Goal: Information Seeking & Learning: Learn about a topic

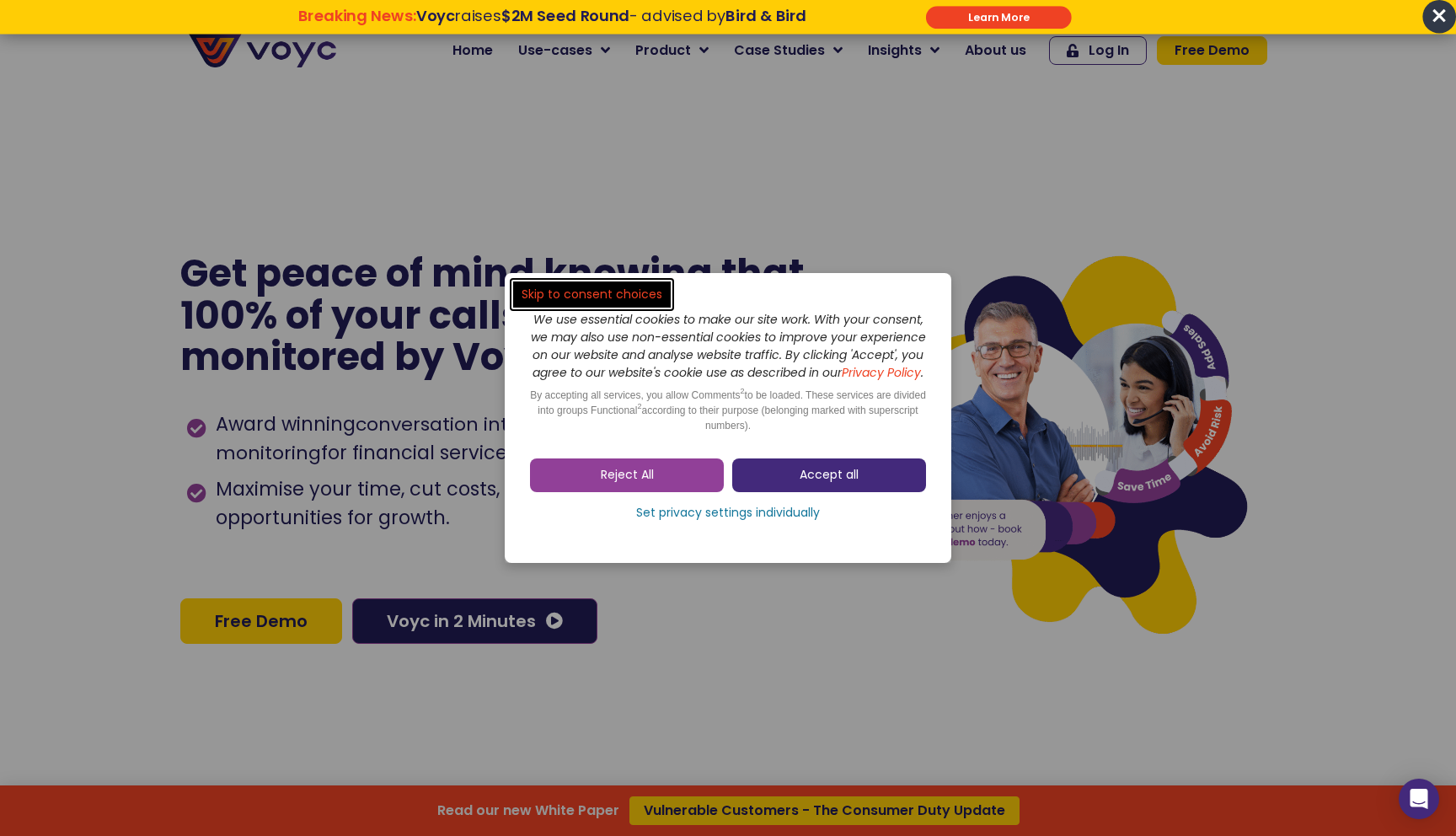
click at [838, 484] on span "Accept all" at bounding box center [829, 475] width 59 height 16
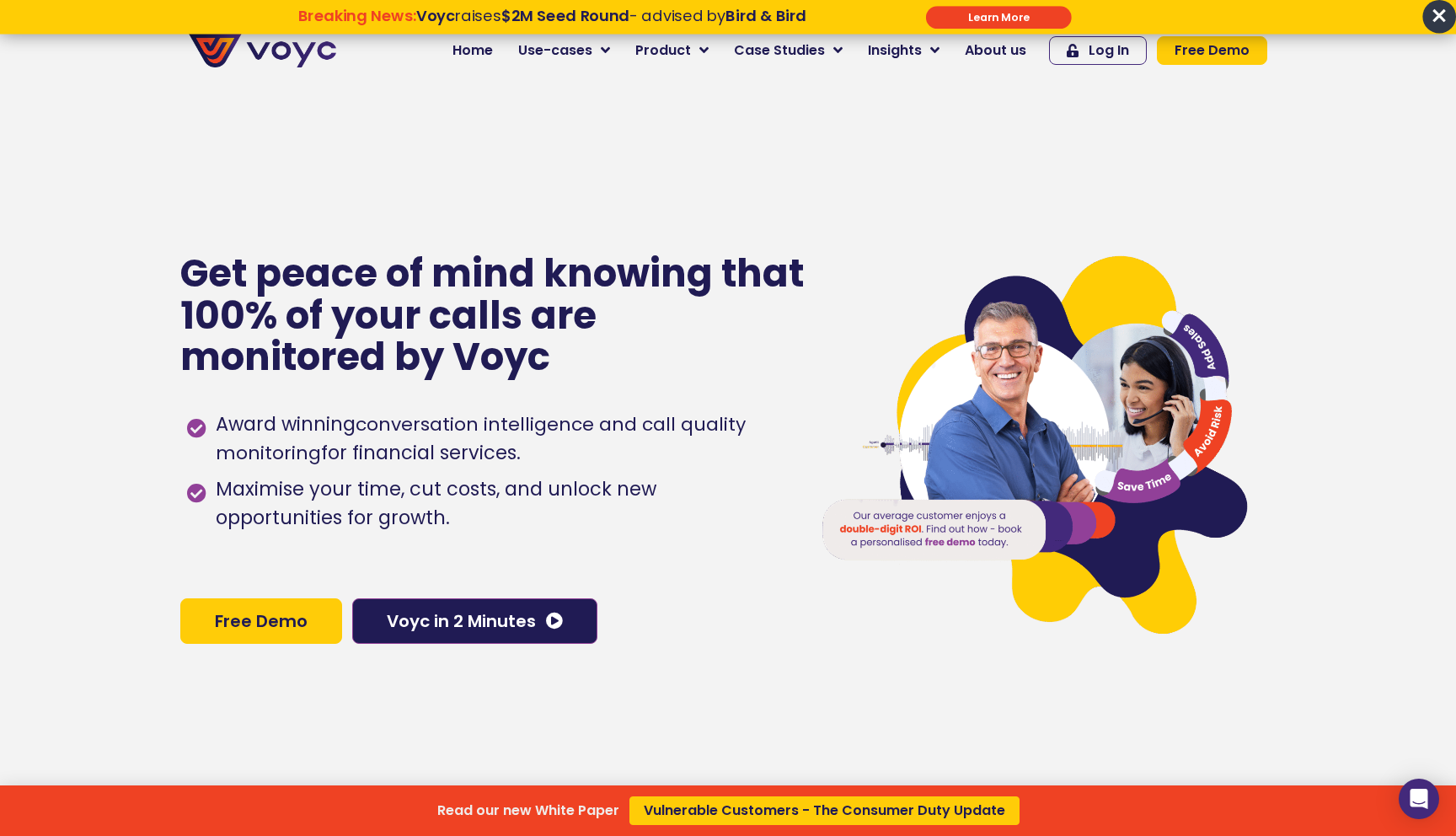
click at [482, 622] on div "Read our new White Paper Vulnerable Customers - The Consumer Duty Update" at bounding box center [728, 418] width 1456 height 836
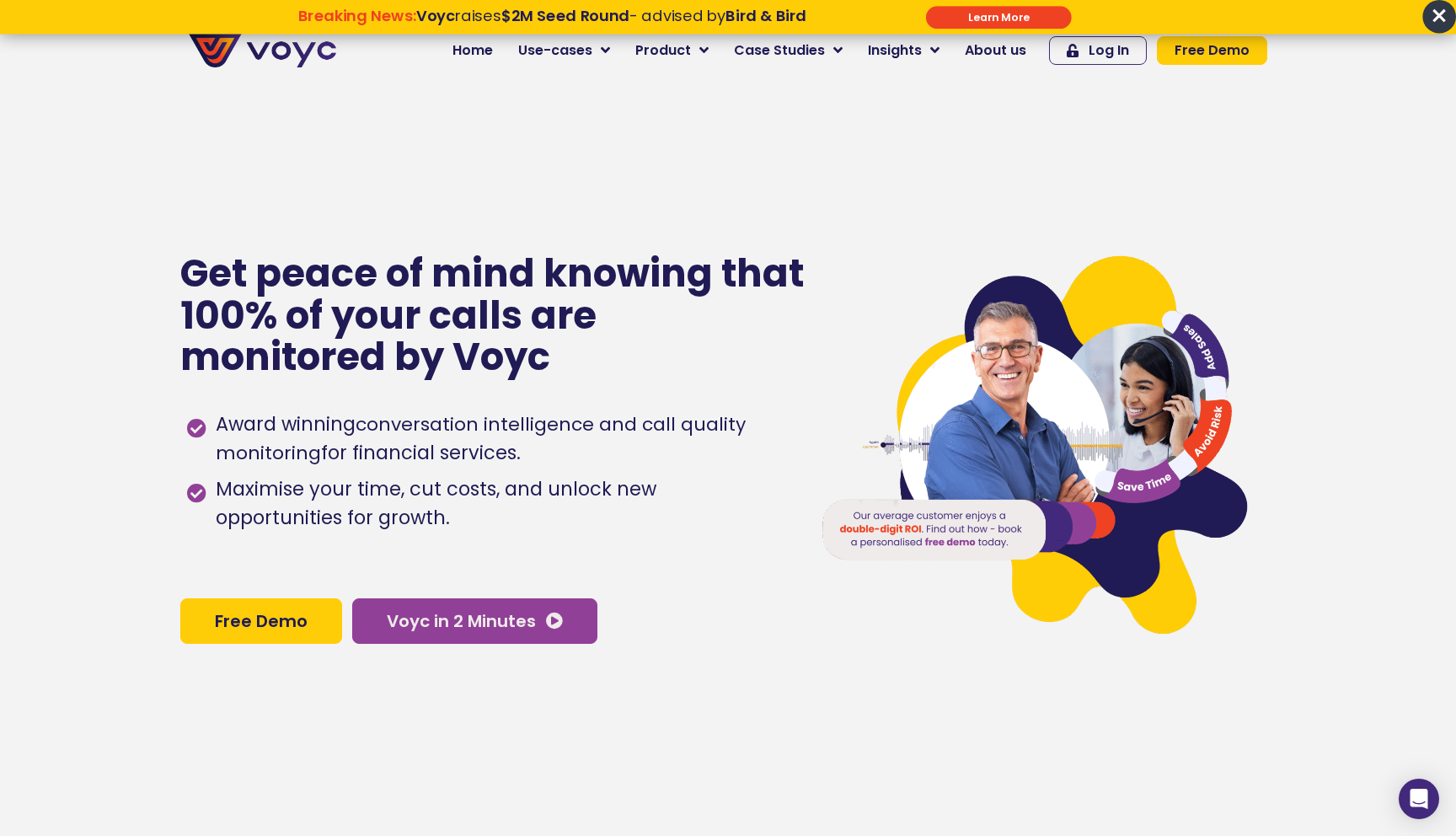
click at [563, 622] on link "Voyc in 2 Minutes" at bounding box center [475, 622] width 246 height 46
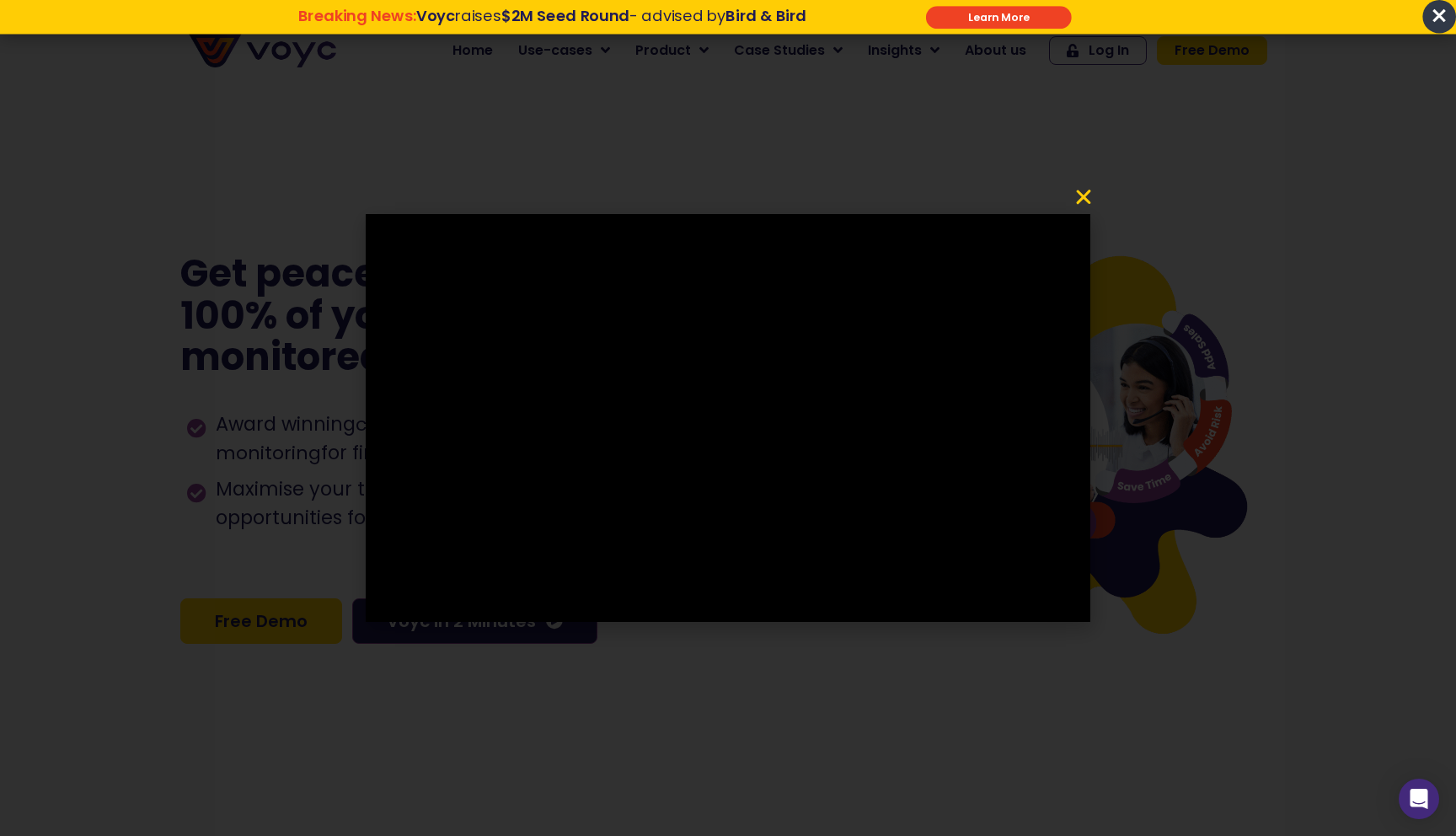
click at [1088, 197] on icon "Close" at bounding box center [1084, 197] width 20 height 20
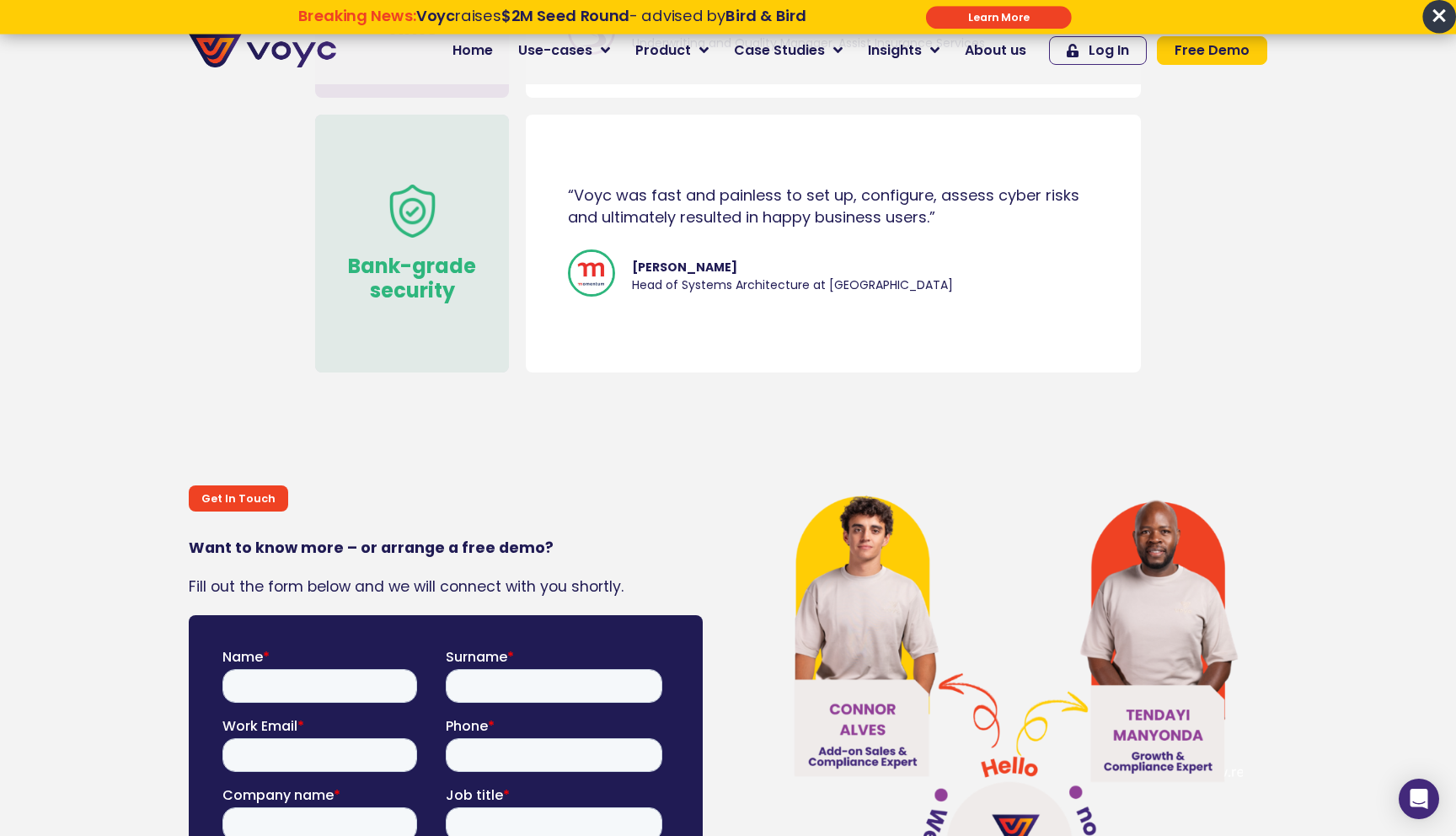
scroll to position [9246, 0]
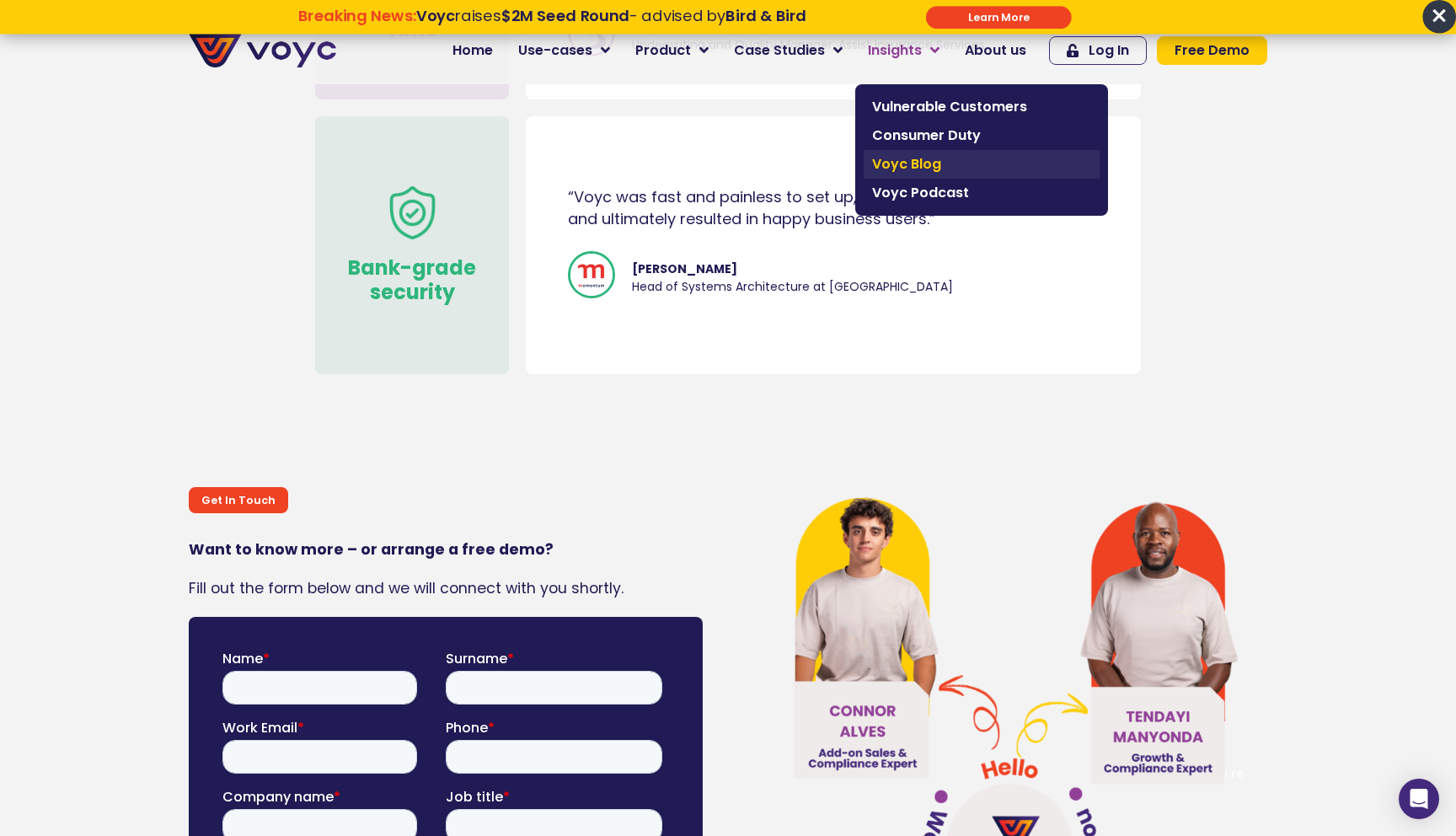
click at [889, 155] on span "Voyc Blog" at bounding box center [981, 164] width 219 height 20
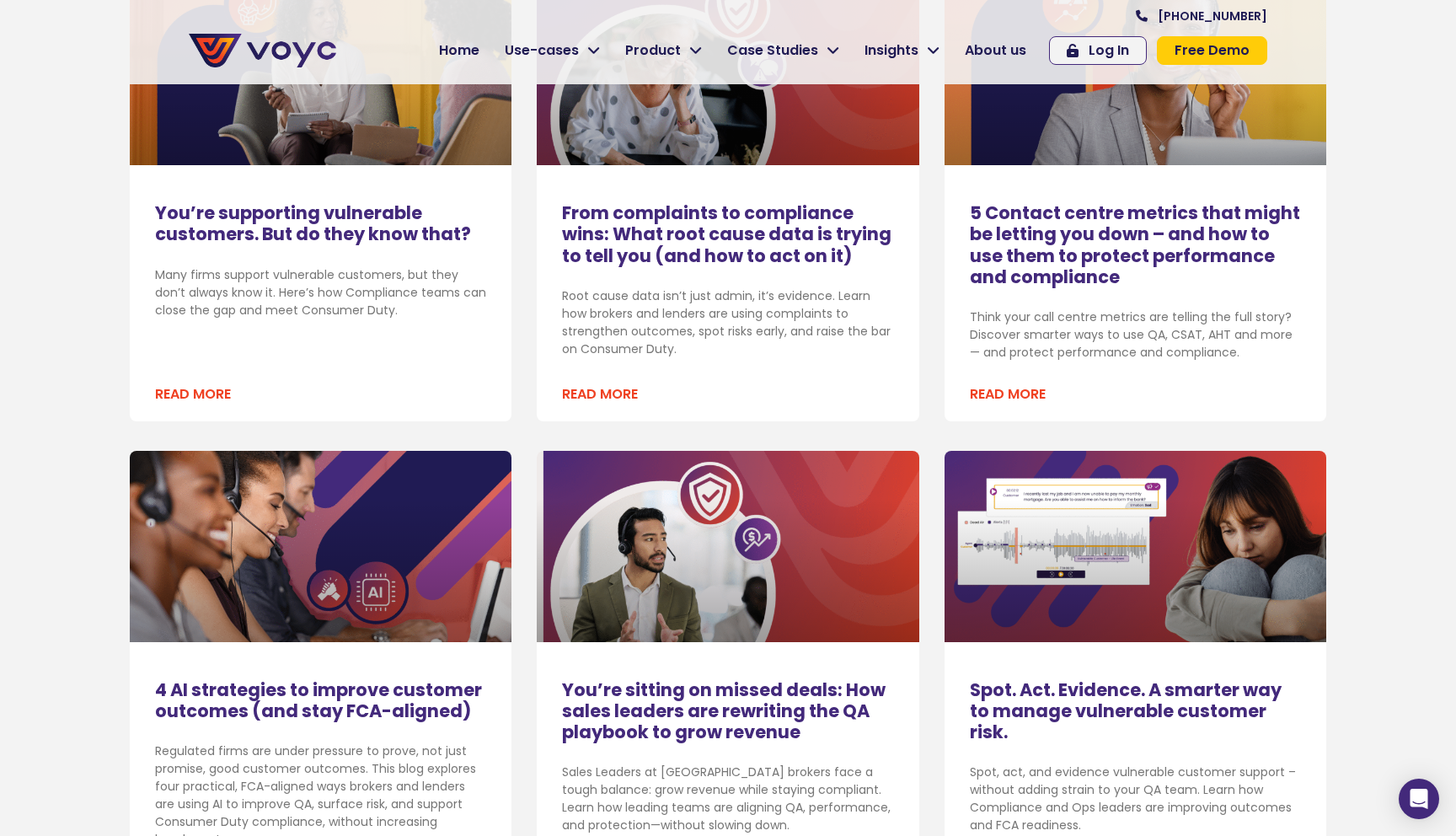
scroll to position [1944, 0]
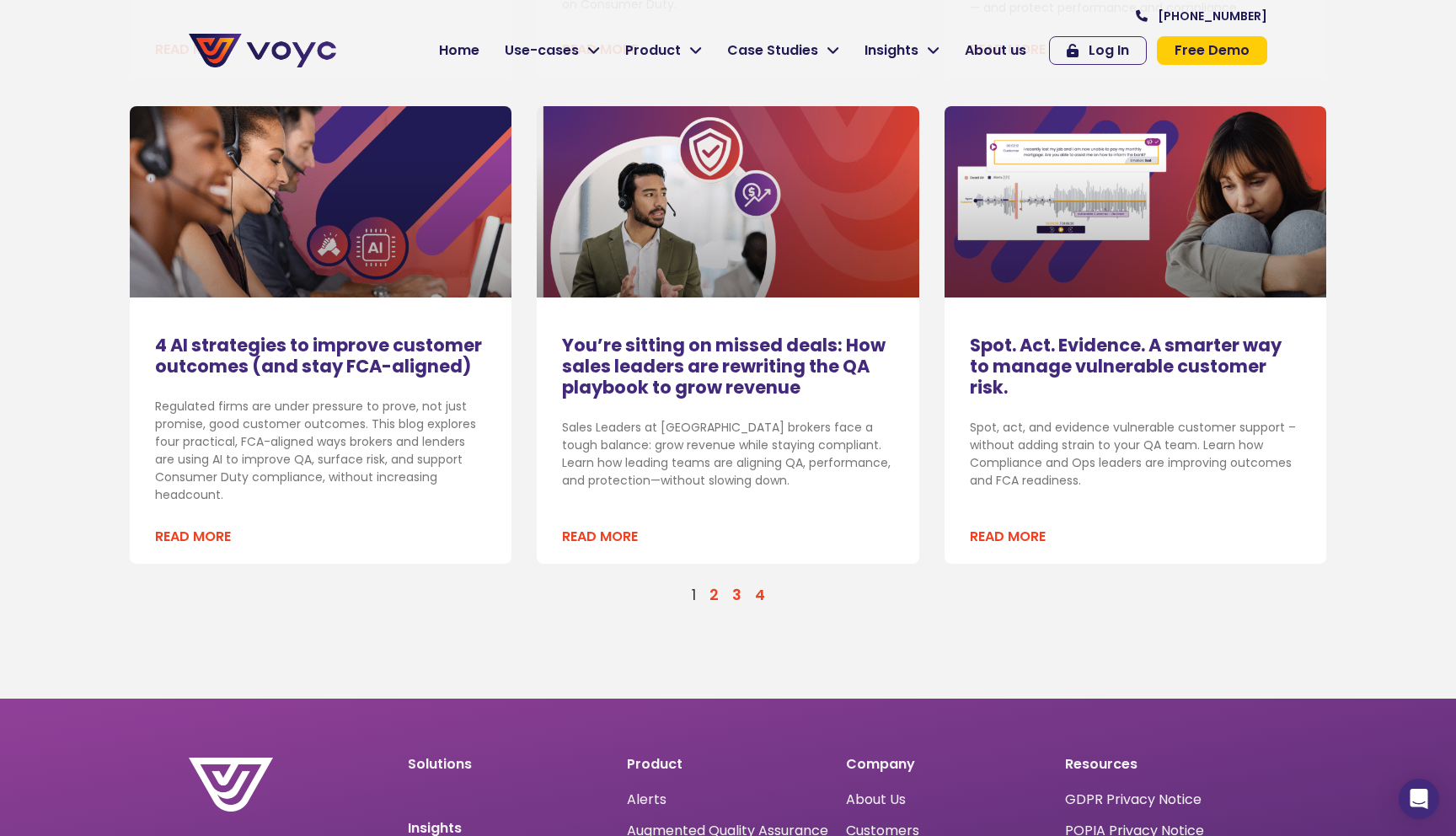
click at [264, 53] on img at bounding box center [262, 50] width 148 height 34
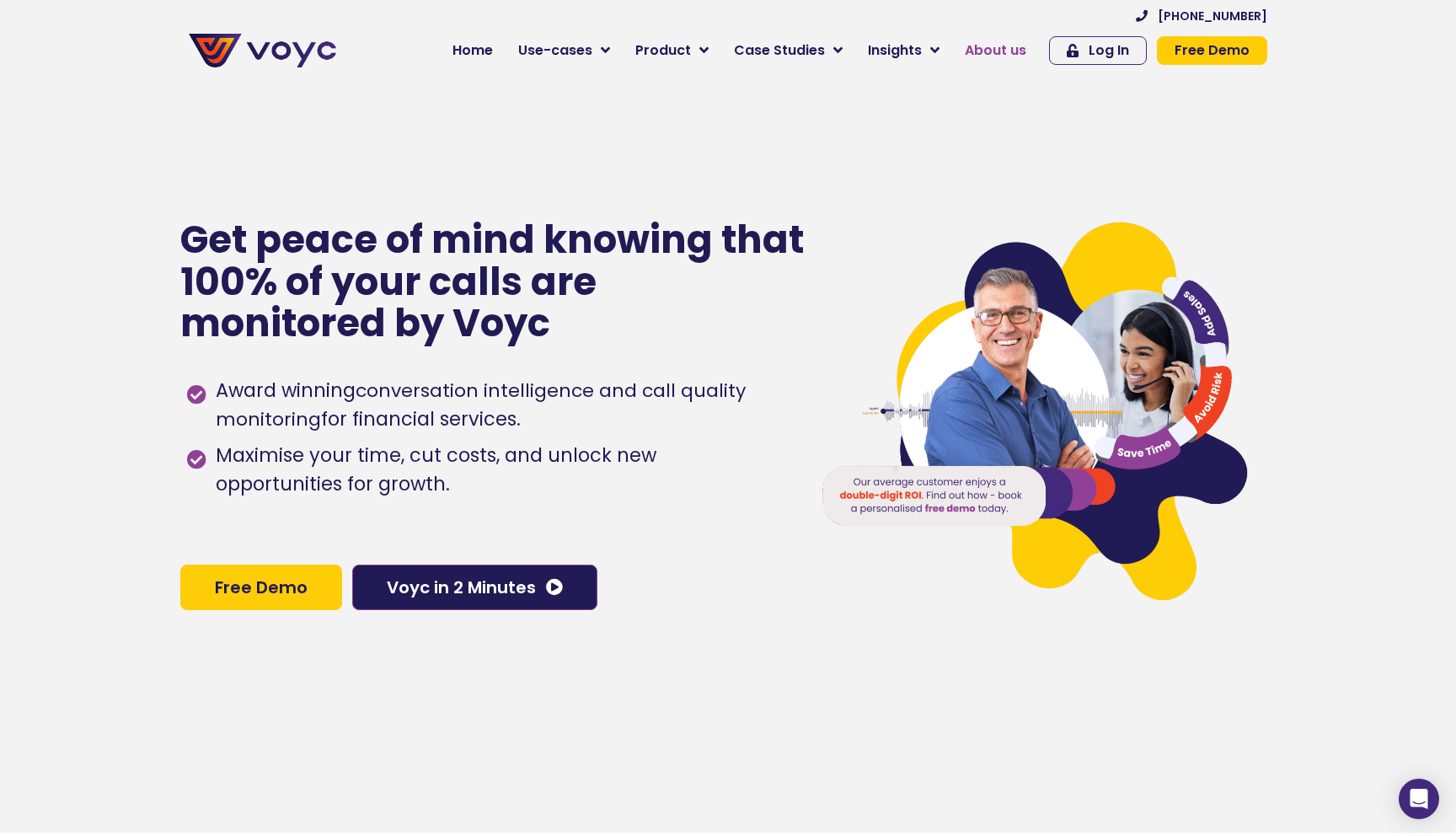
click at [968, 49] on span "About us" at bounding box center [995, 50] width 61 height 20
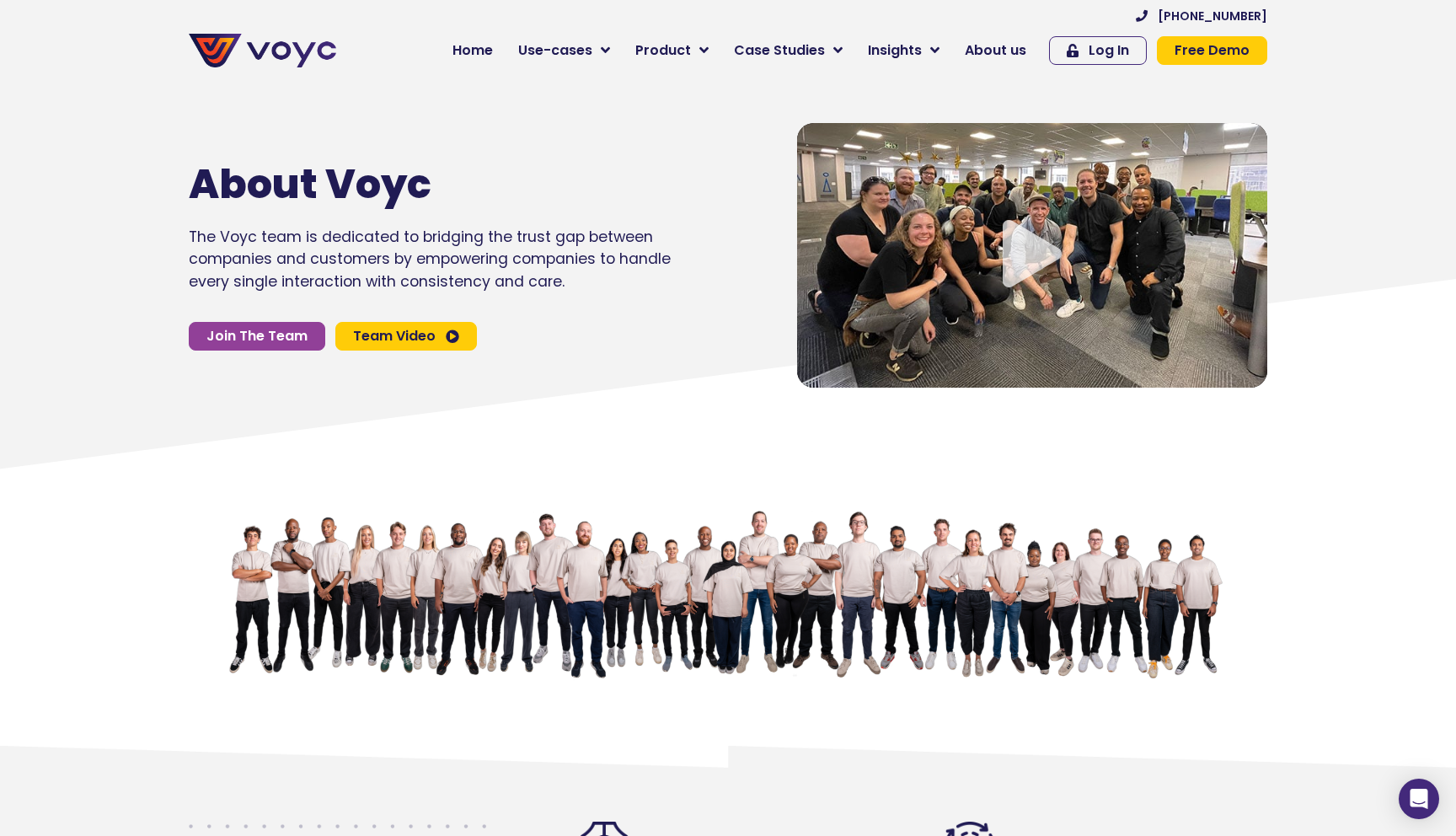
click at [213, 44] on img at bounding box center [262, 50] width 148 height 34
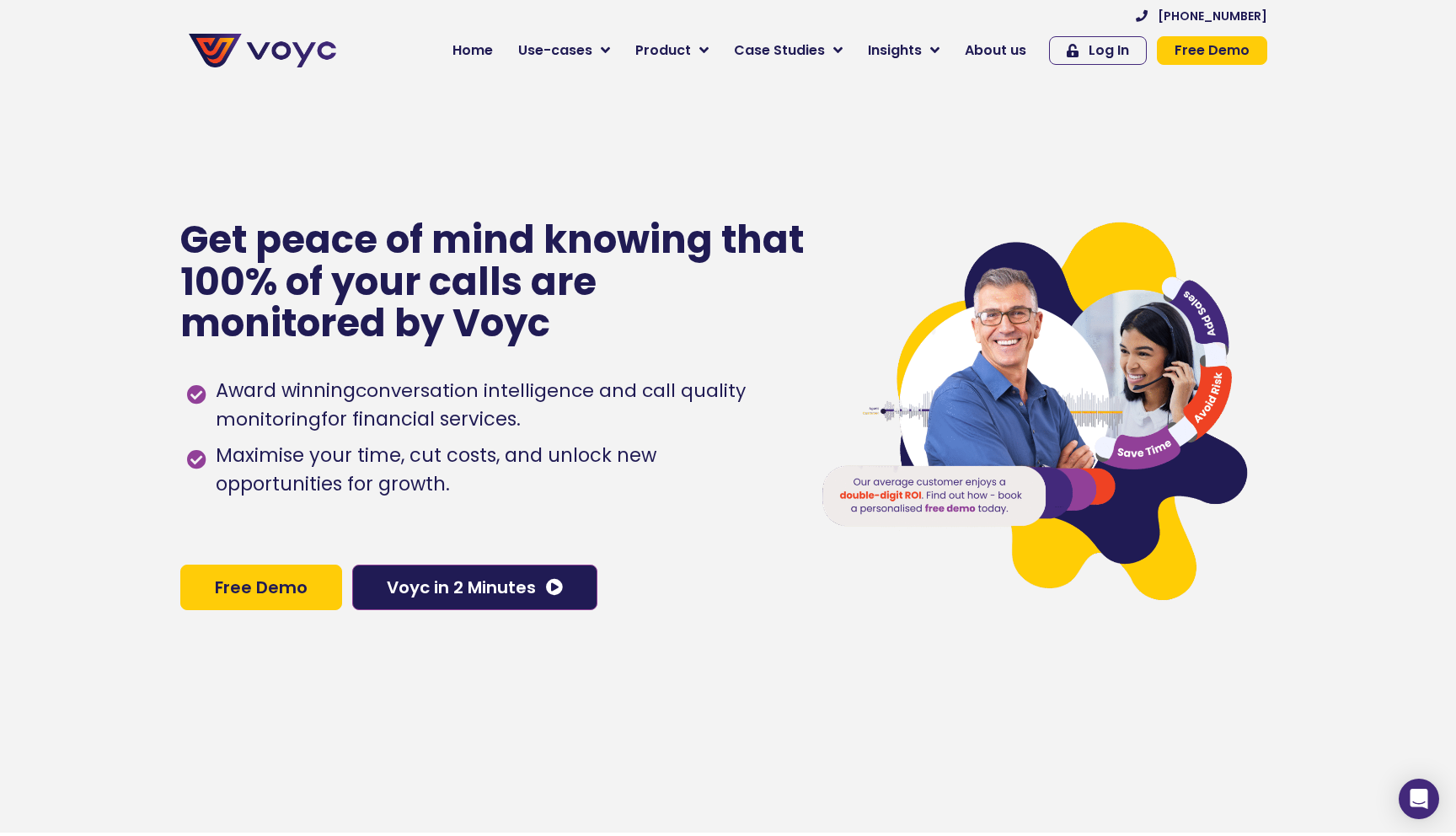
click at [213, 51] on img at bounding box center [262, 50] width 148 height 34
click at [407, 1] on section "+44 204 572 7172 Home Use-cases Protect Save Grow Finance Mortgage Brokers Car …" at bounding box center [728, 42] width 1456 height 84
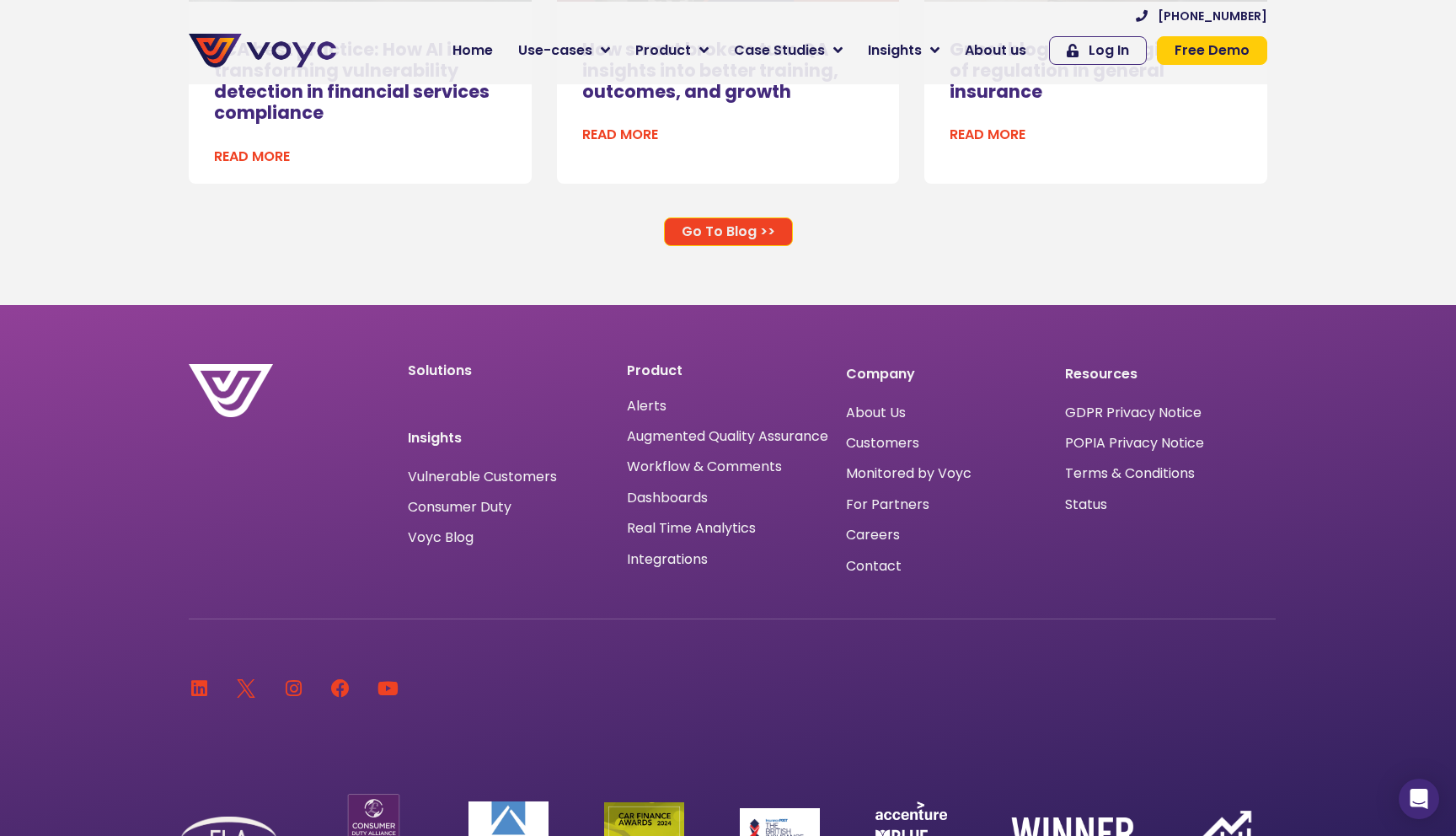
scroll to position [11319, 0]
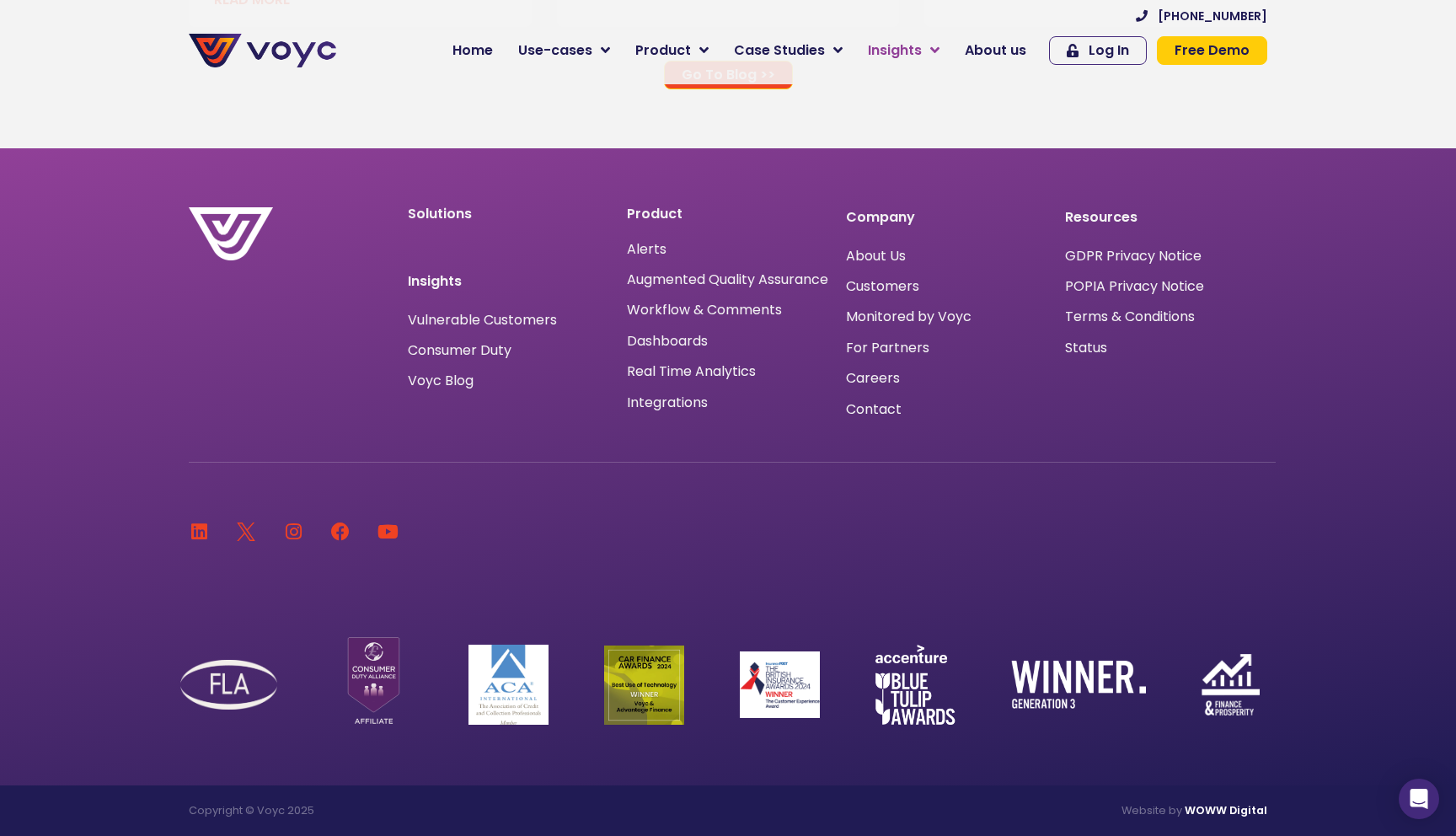
click at [931, 54] on link "Insights" at bounding box center [903, 50] width 97 height 34
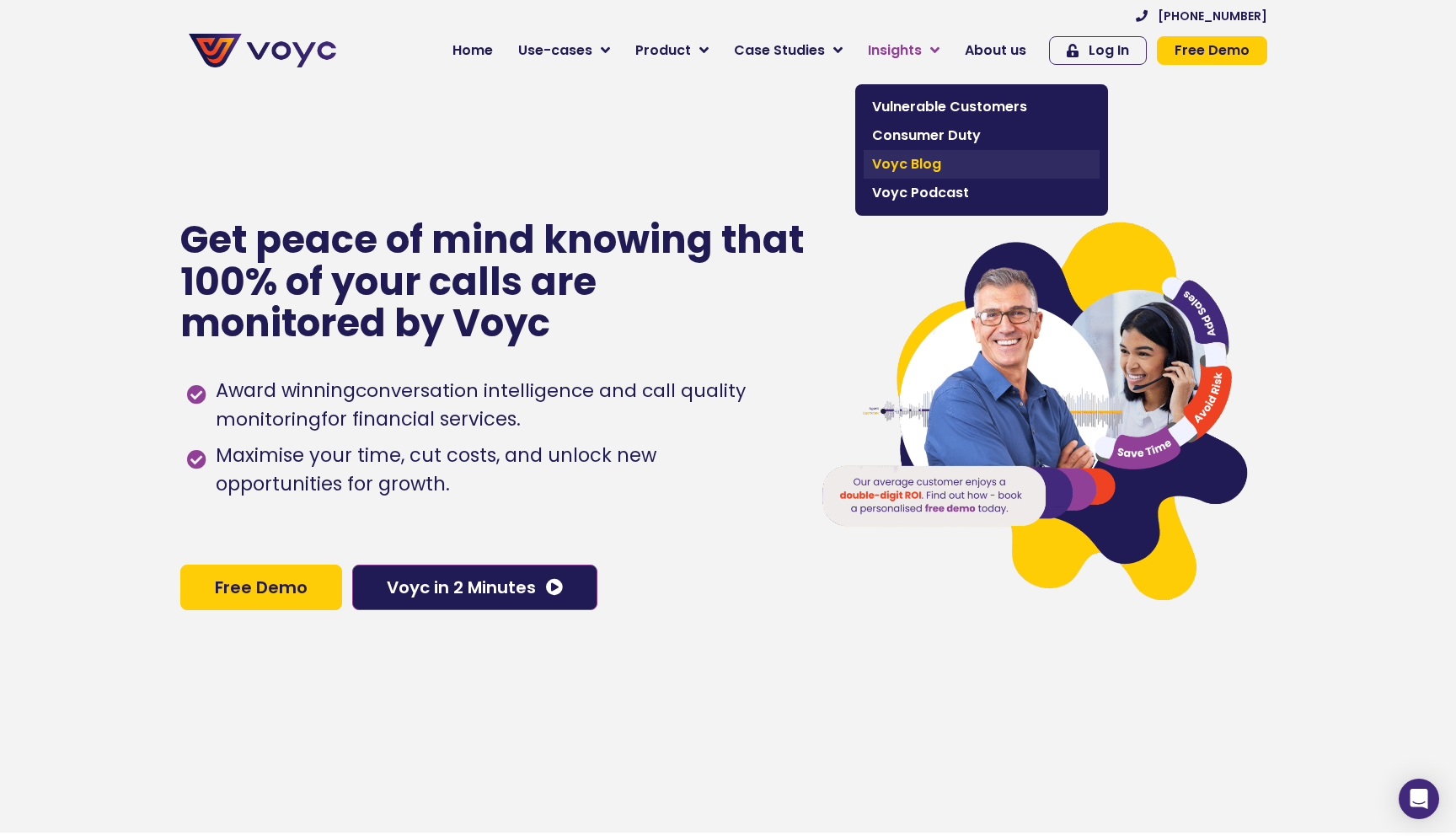
click at [934, 160] on span "Voyc Blog" at bounding box center [981, 164] width 219 height 20
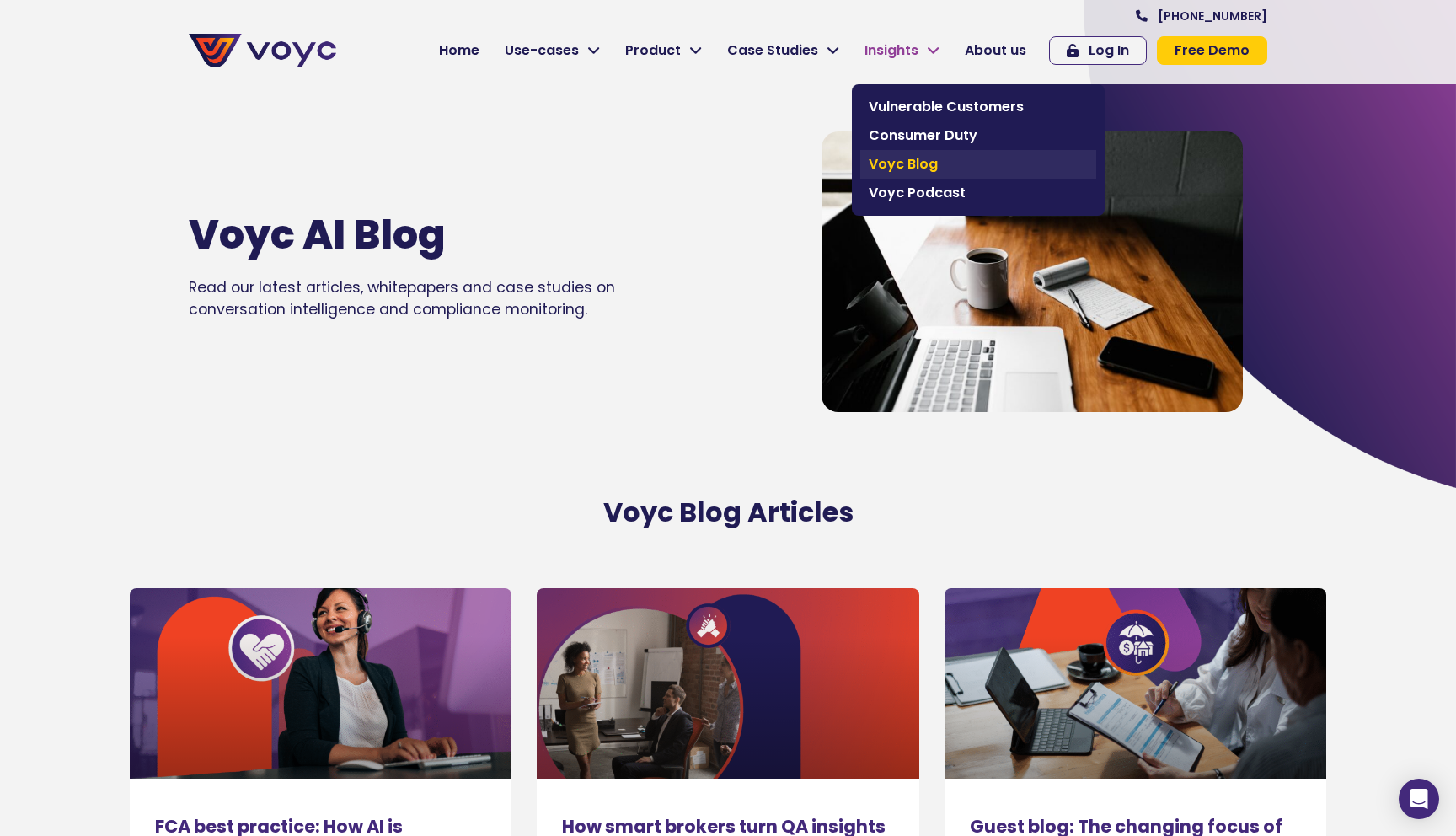
click at [933, 170] on span "Voyc Blog" at bounding box center [978, 164] width 219 height 20
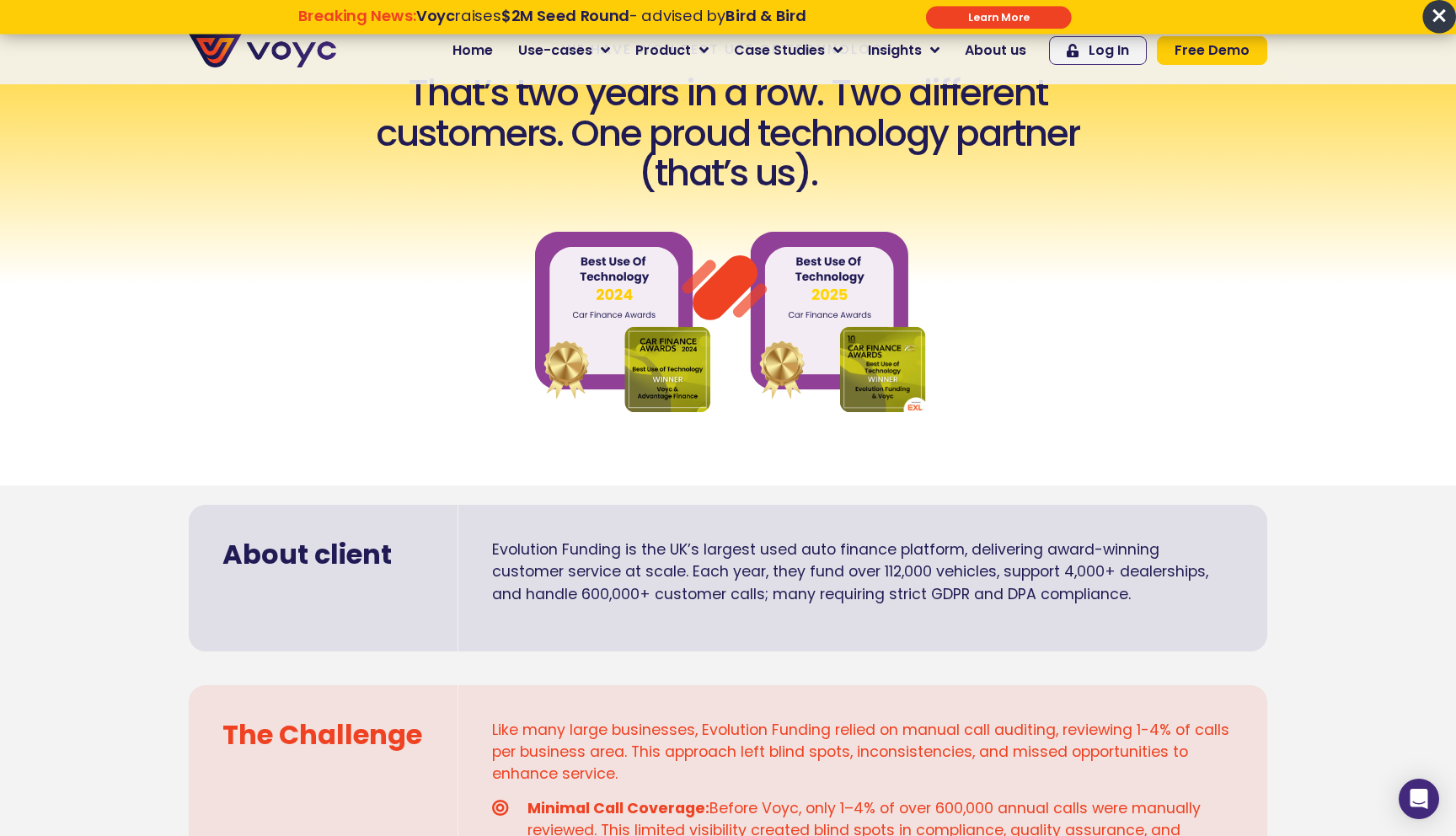
scroll to position [781, 0]
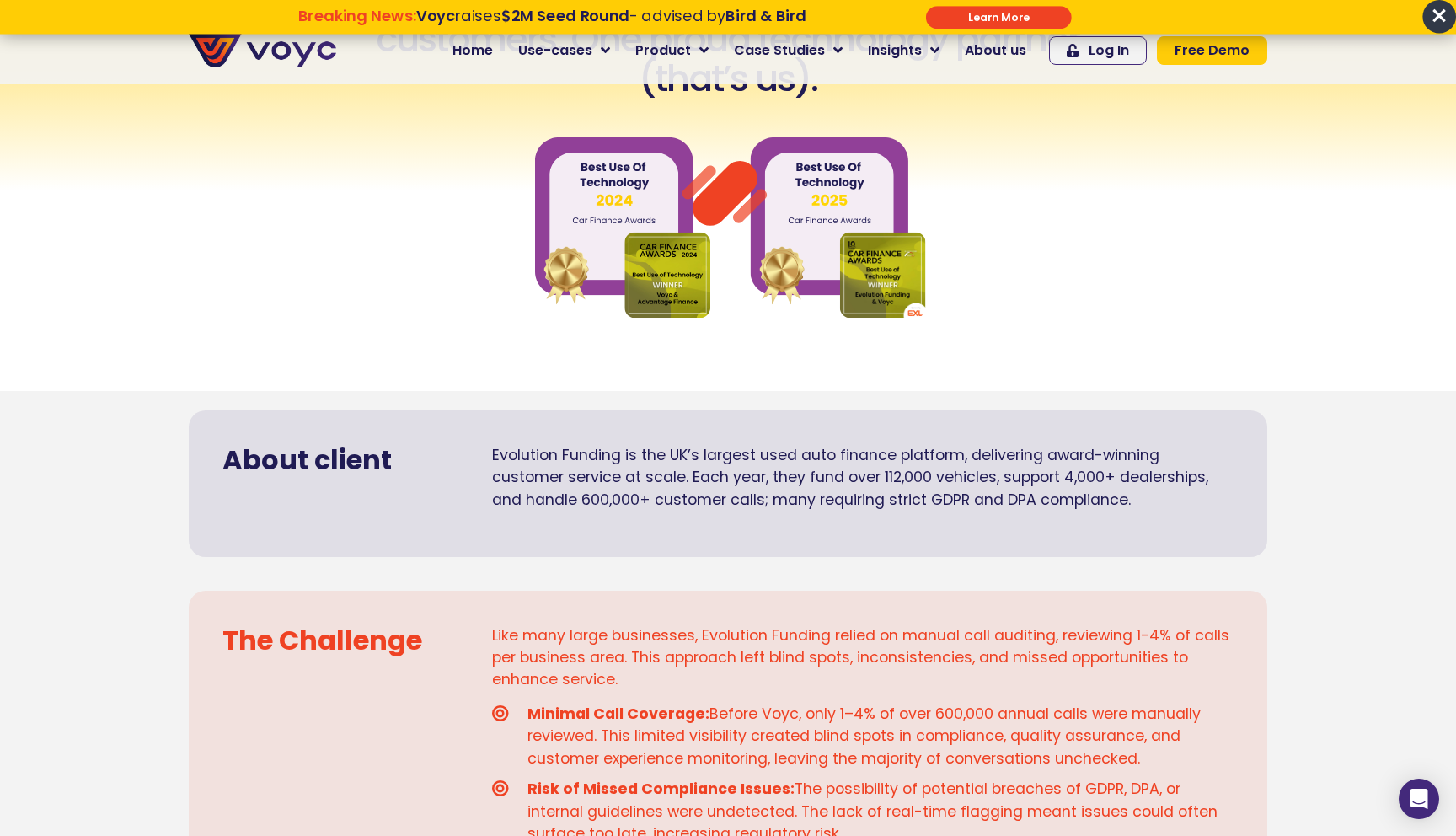
click at [953, 23] on input "******" at bounding box center [999, 16] width 146 height 23
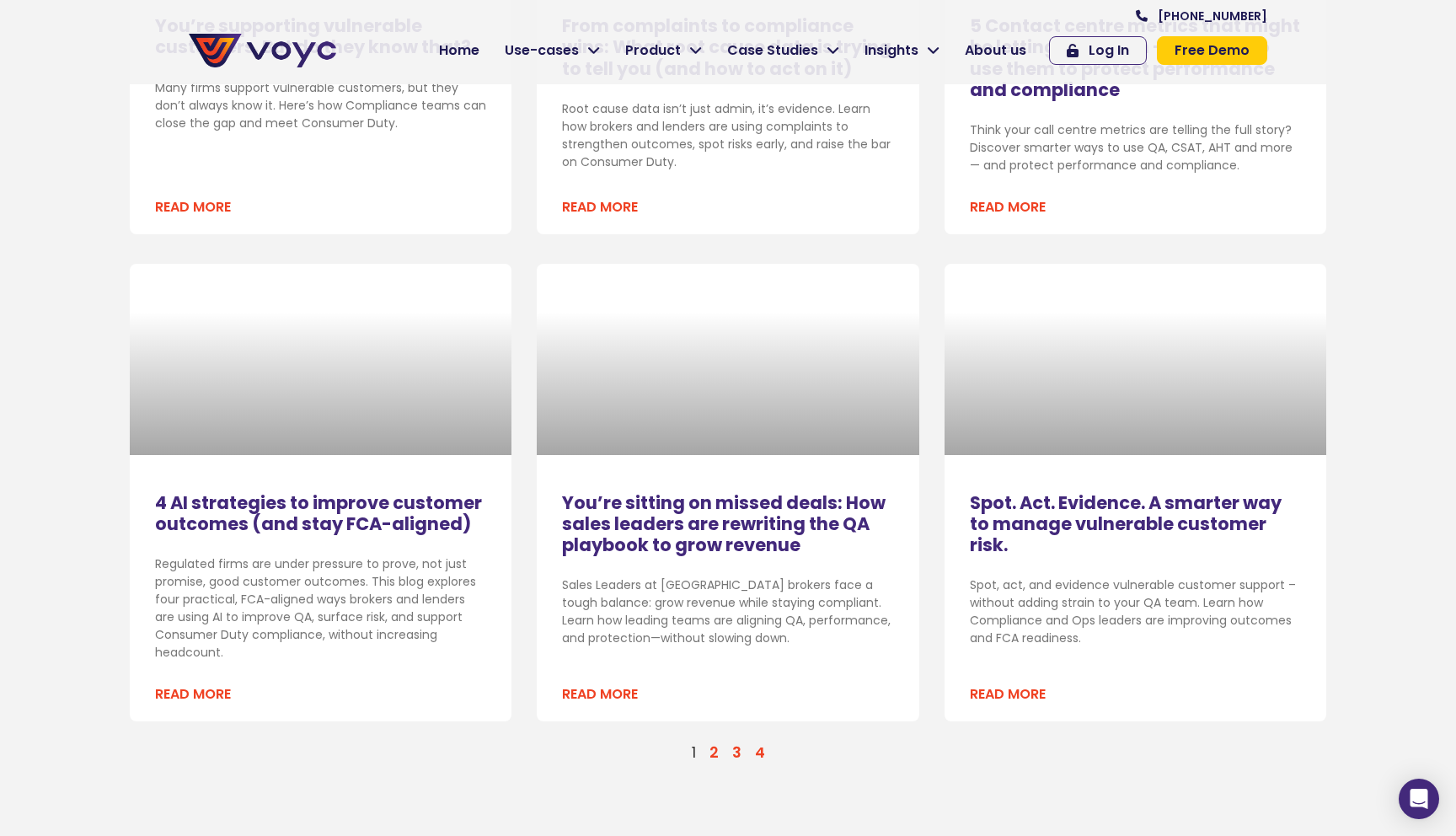
scroll to position [1863, 0]
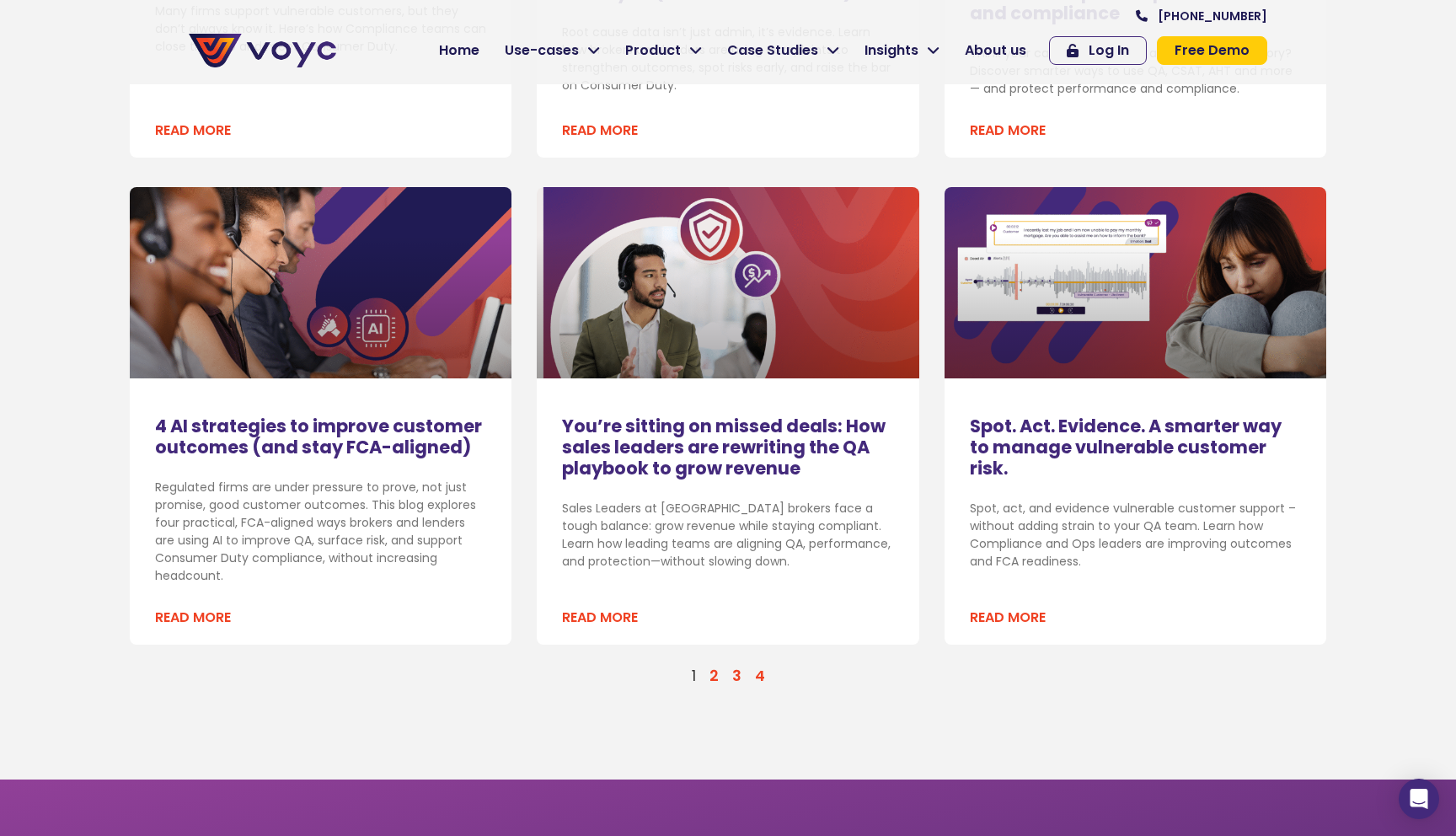
click at [714, 674] on link "Page 2" at bounding box center [714, 676] width 9 height 20
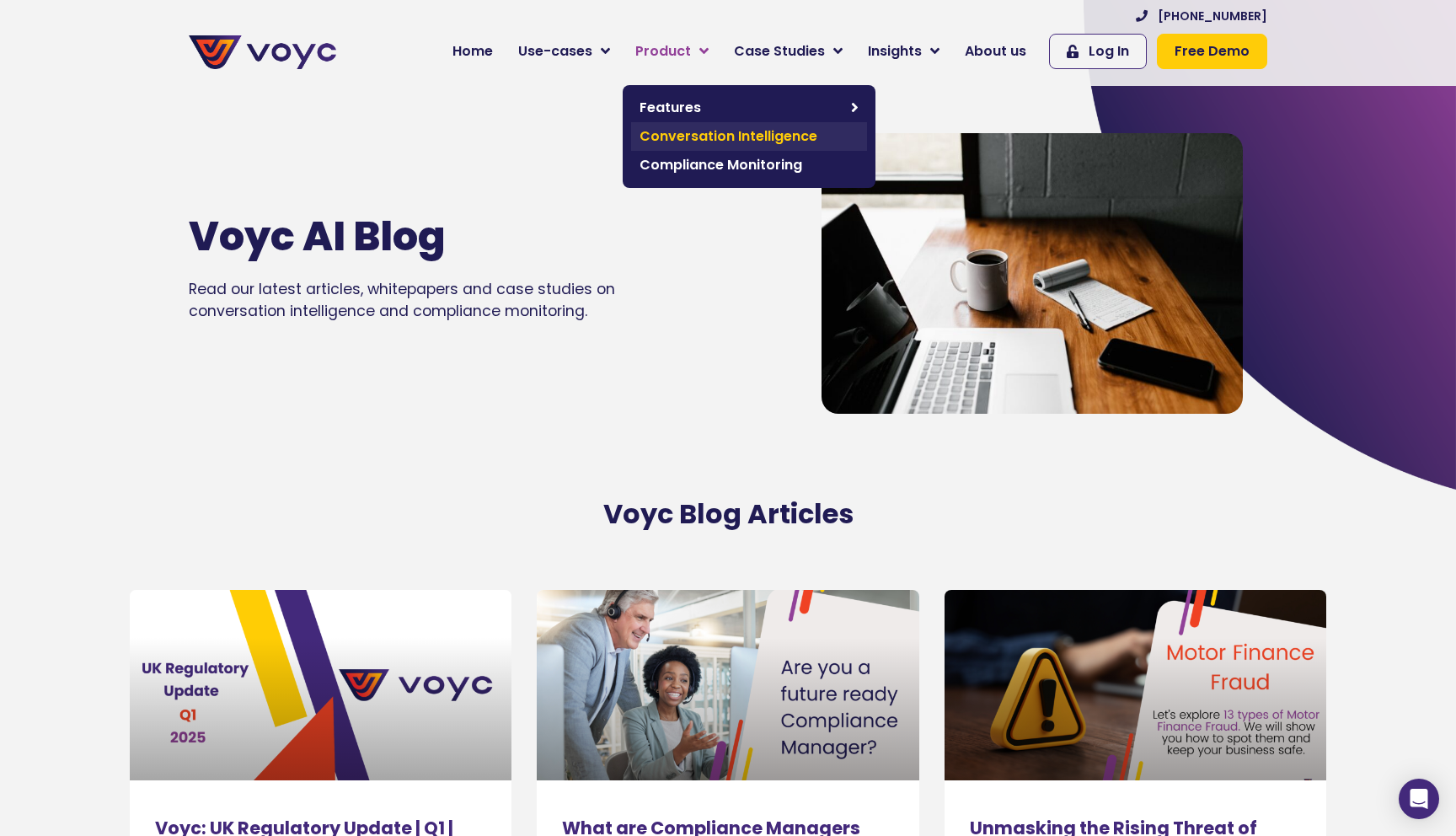
click at [834, 135] on span "Conversation Intelligence" at bounding box center [749, 137] width 219 height 20
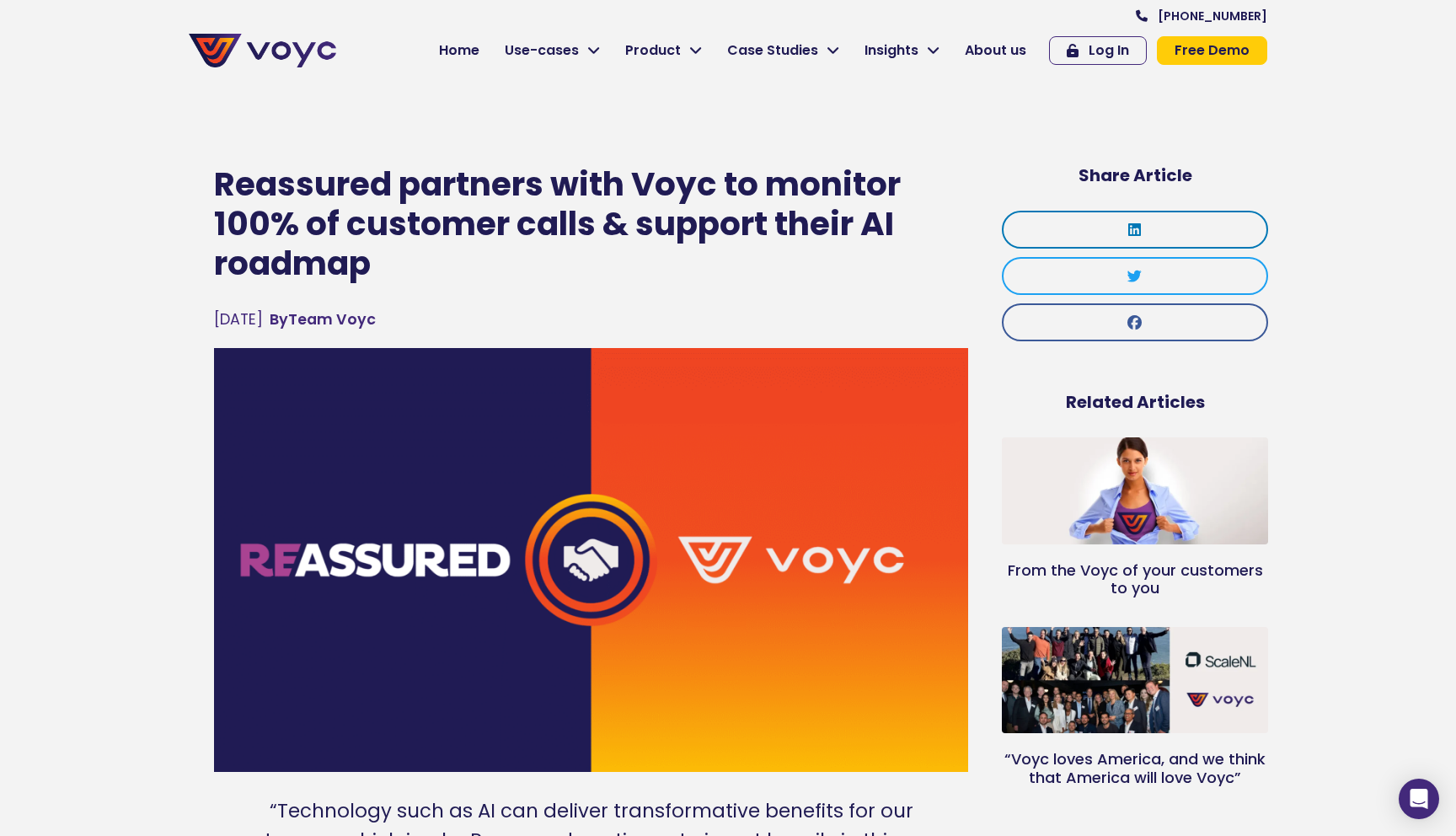
click at [278, 51] on img at bounding box center [262, 50] width 148 height 34
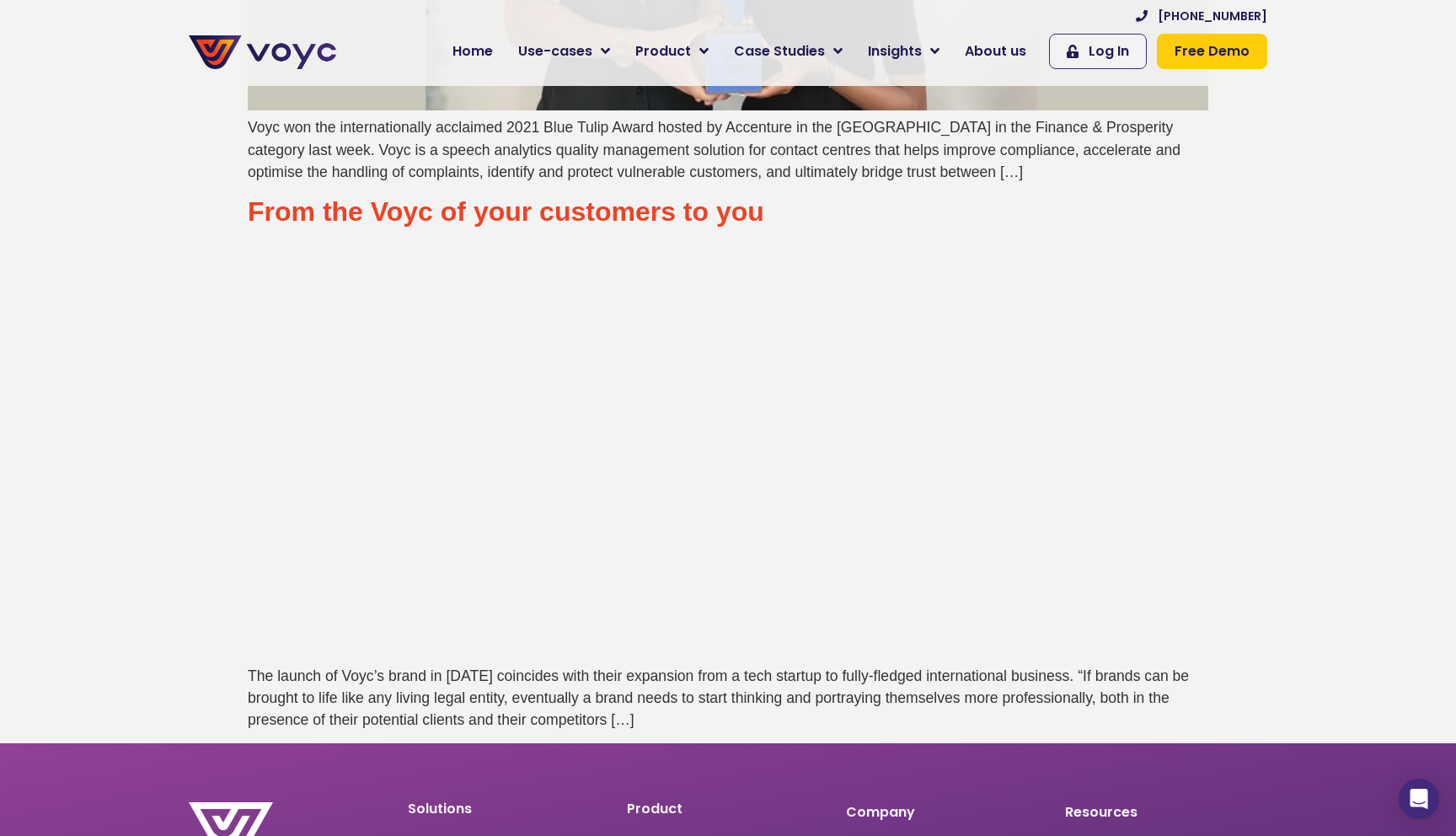
scroll to position [3280, 0]
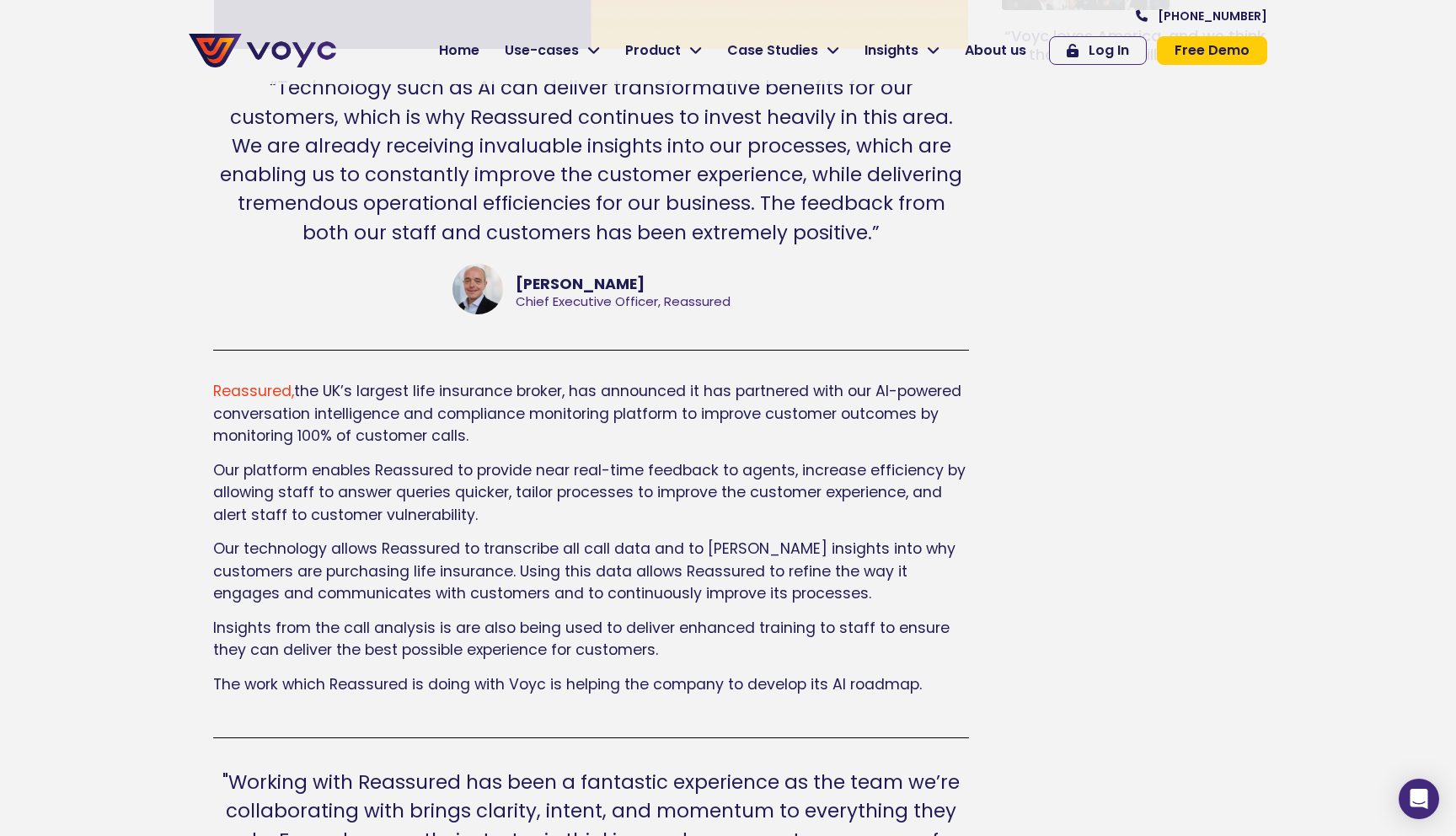
scroll to position [719, 0]
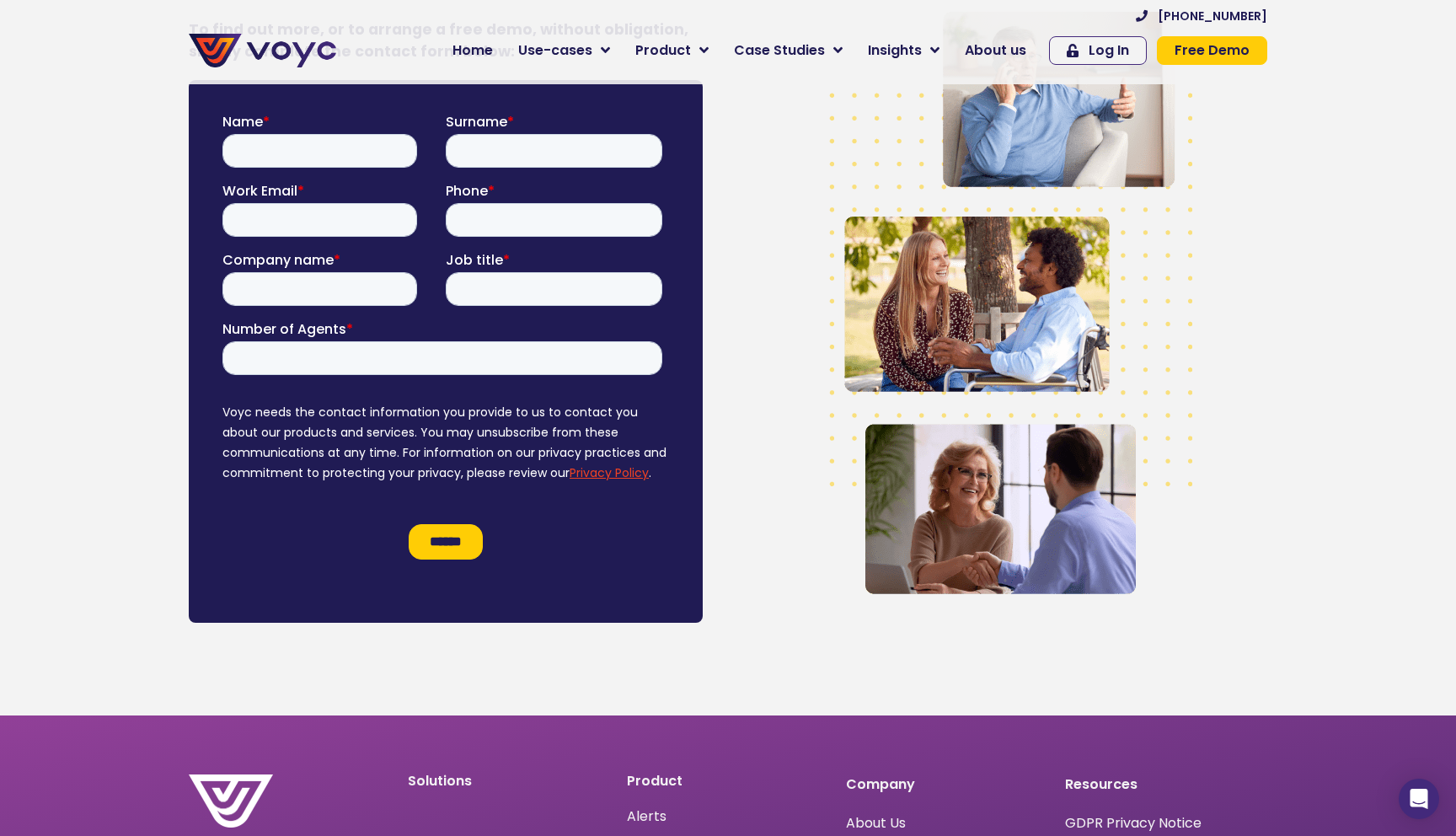
scroll to position [5094, 0]
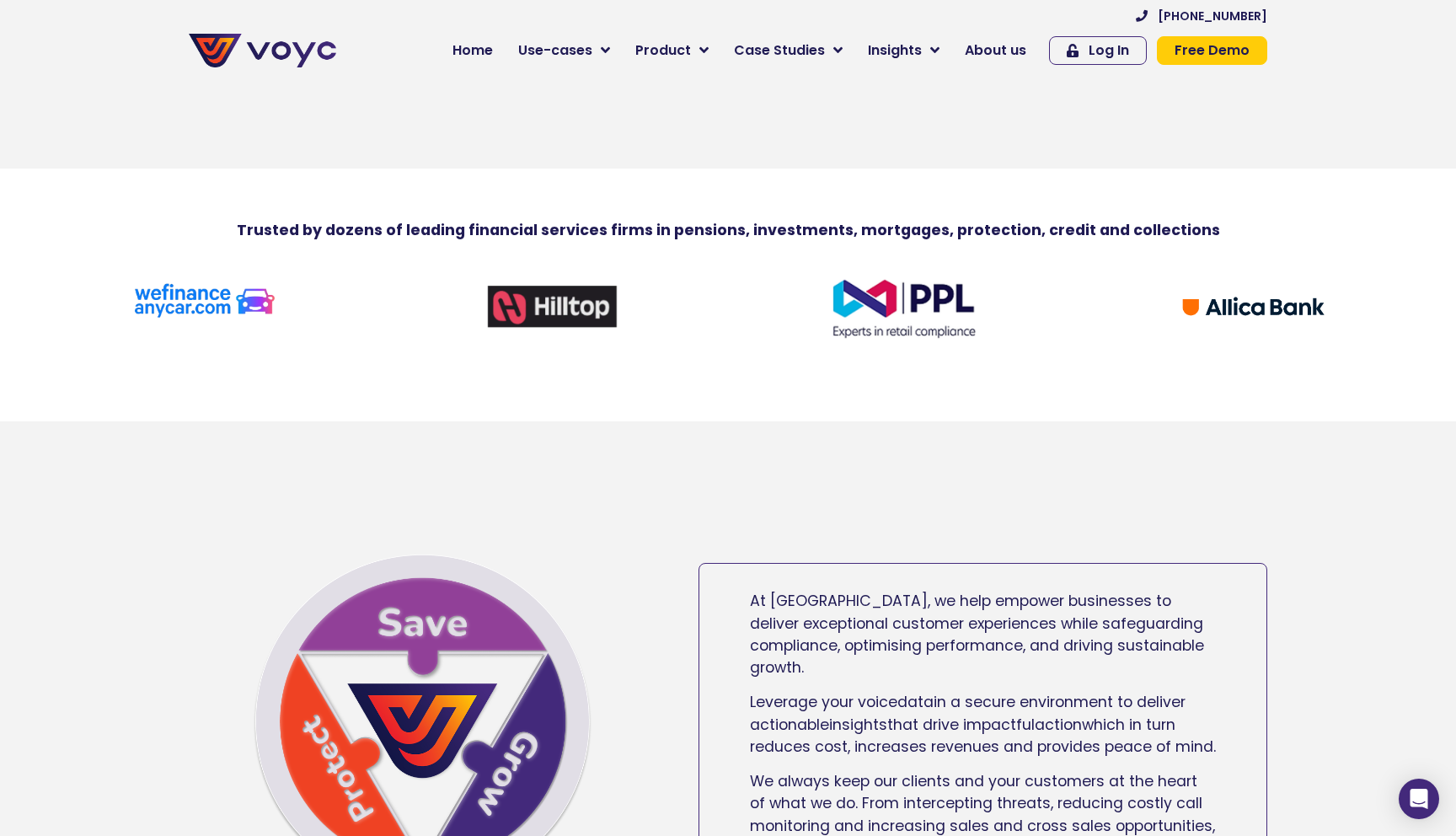
scroll to position [650, 0]
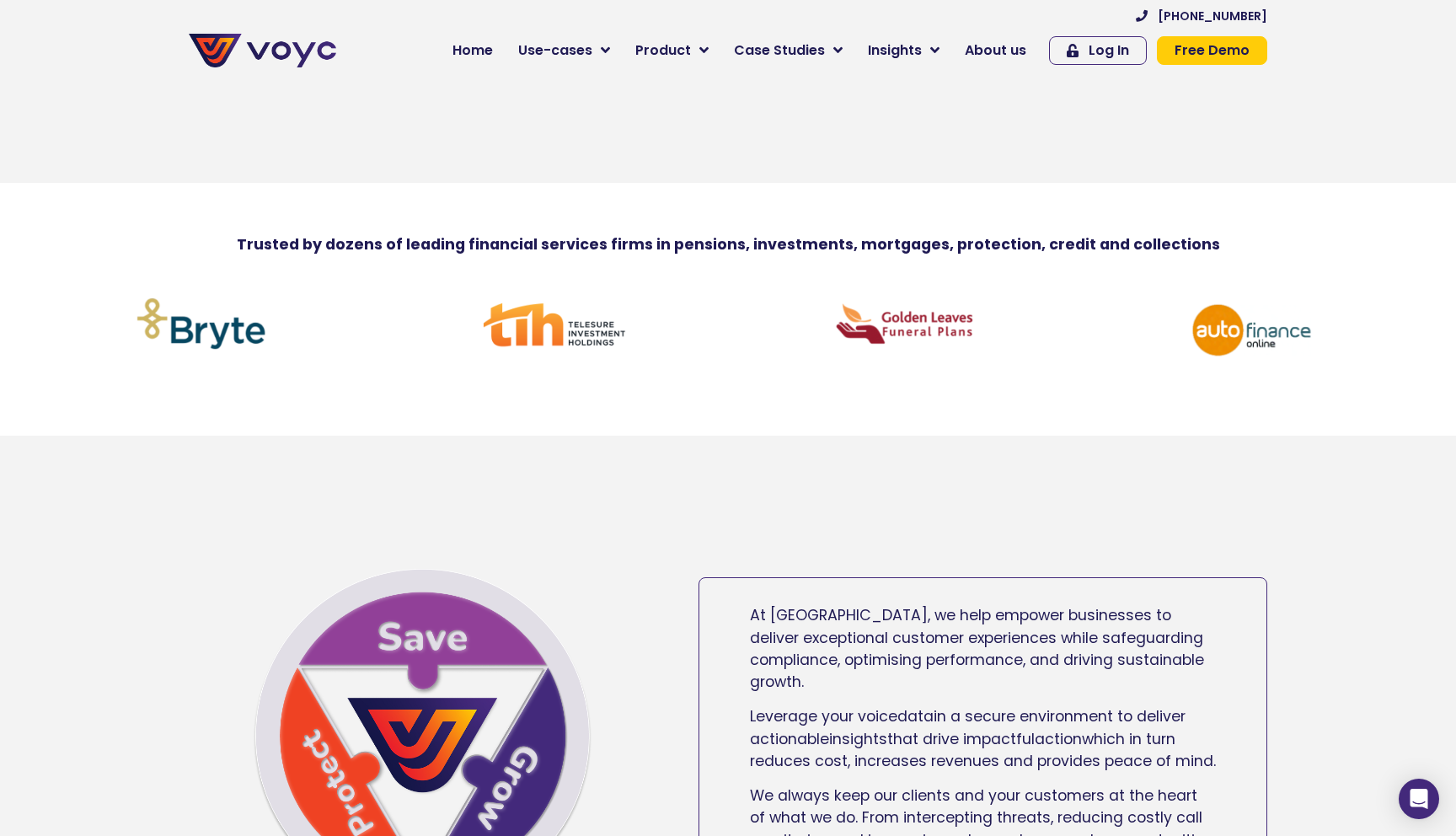
drag, startPoint x: 958, startPoint y: 346, endPoint x: 597, endPoint y: 352, distance: 361.0
drag, startPoint x: 897, startPoint y: 329, endPoint x: 542, endPoint y: 329, distance: 355.0
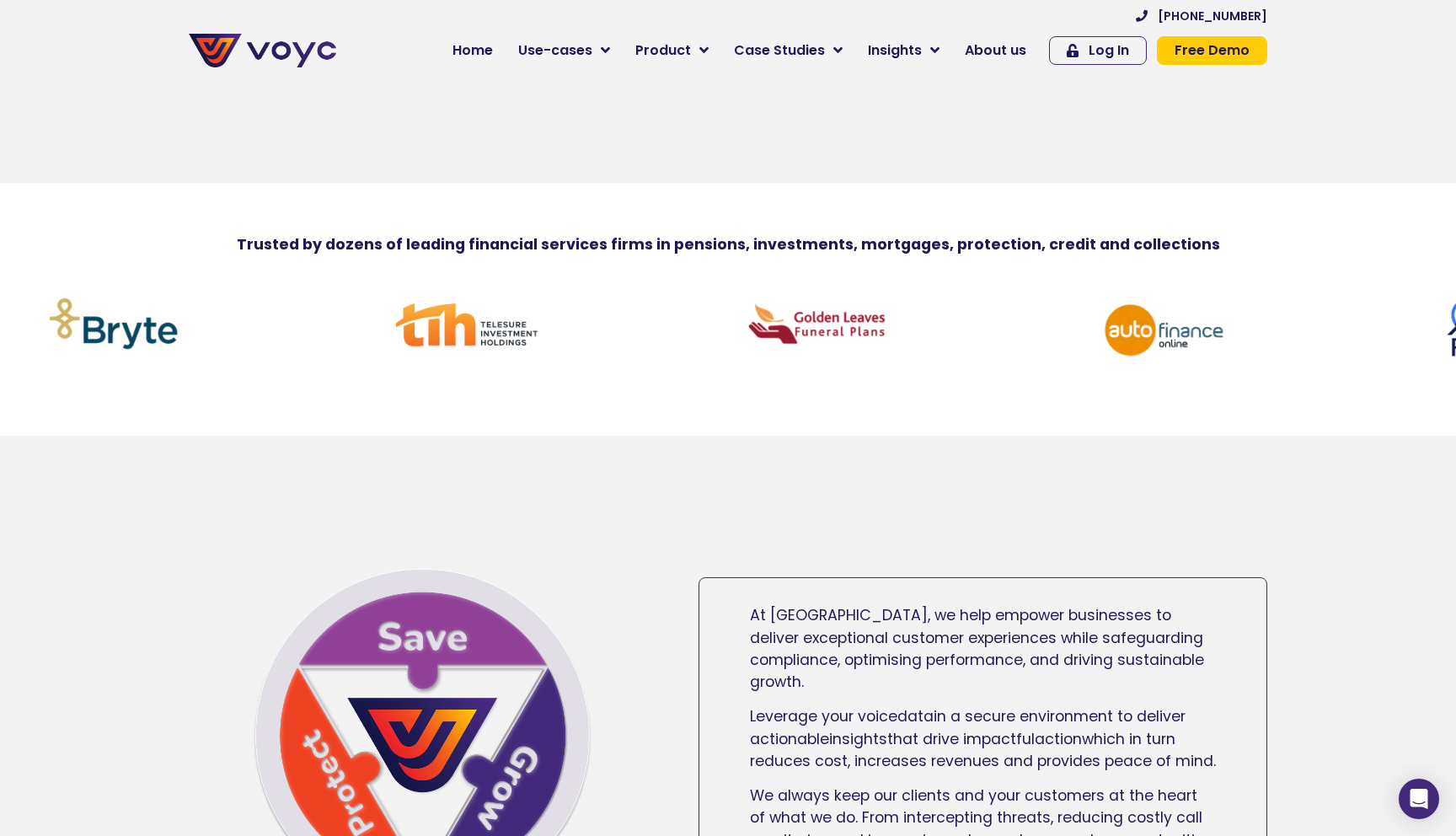
drag, startPoint x: 664, startPoint y: 318, endPoint x: 579, endPoint y: 320, distance: 85.0
click at [579, 320] on link at bounding box center [466, 323] width 333 height 60
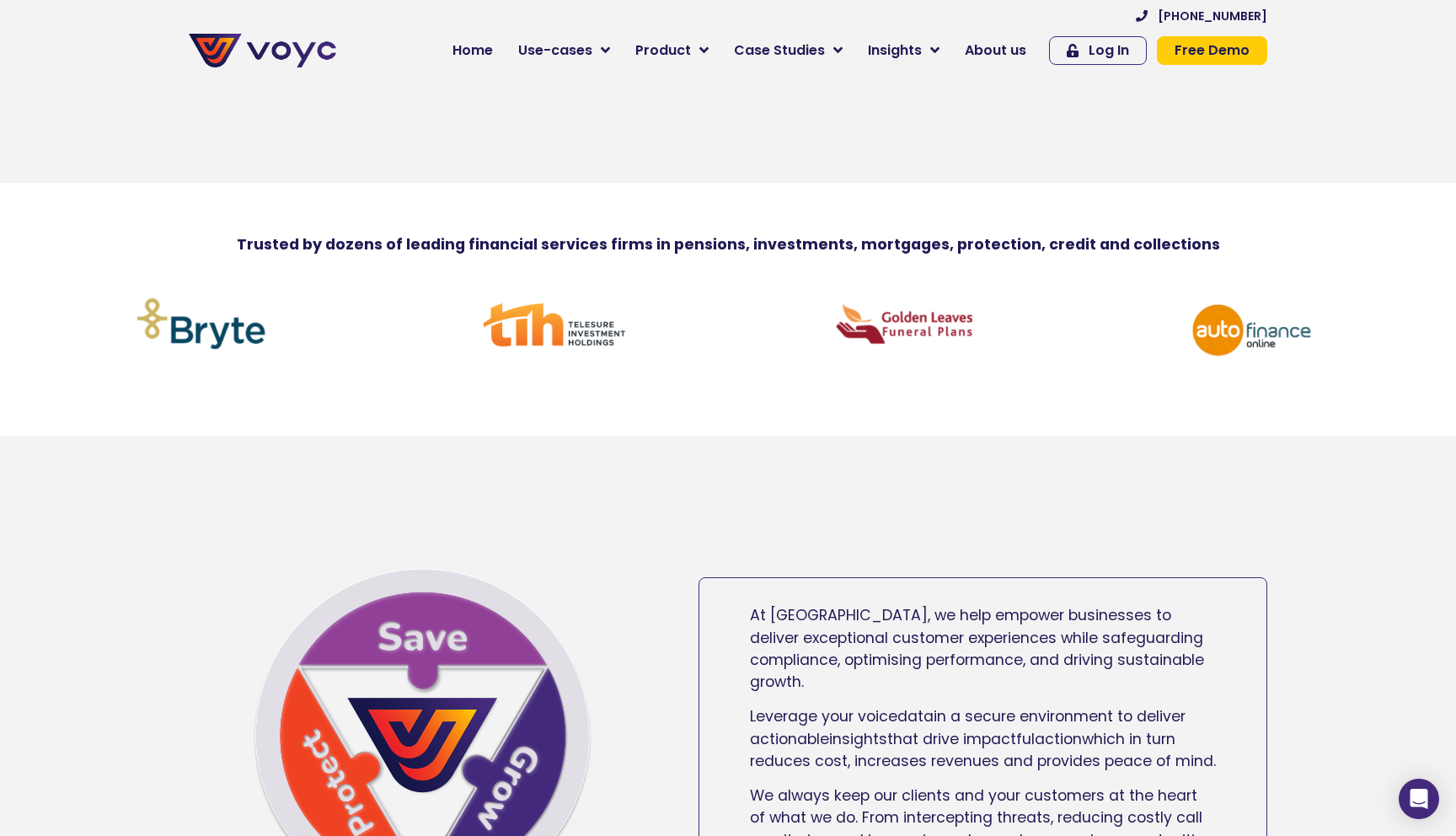
drag, startPoint x: 728, startPoint y: 311, endPoint x: 298, endPoint y: 321, distance: 430.1
drag, startPoint x: 242, startPoint y: 331, endPoint x: 822, endPoint y: 351, distance: 580.3
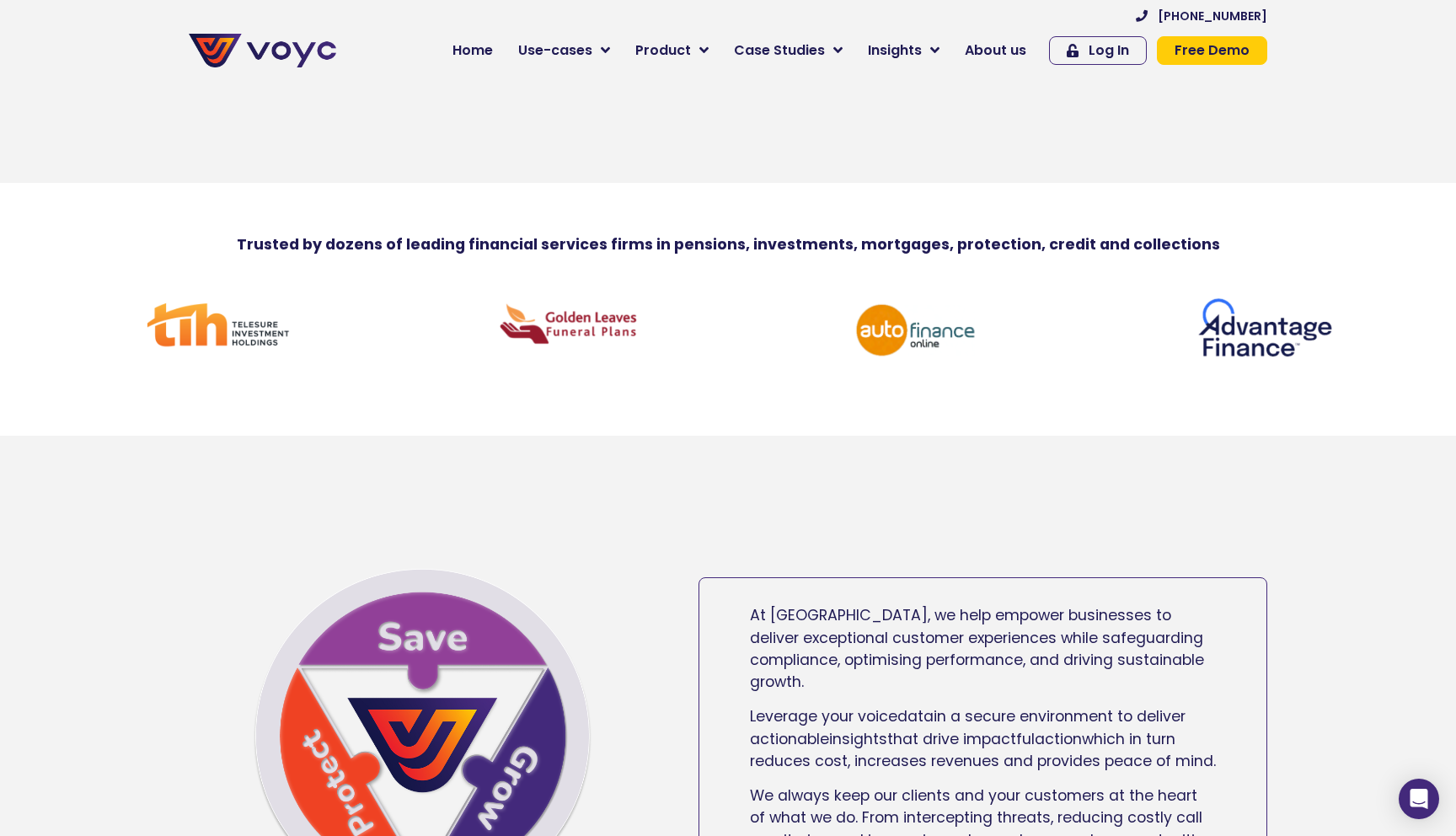
drag, startPoint x: 724, startPoint y: 320, endPoint x: 389, endPoint y: 324, distance: 335.0
click at [389, 324] on div at bounding box center [219, 324] width 350 height 77
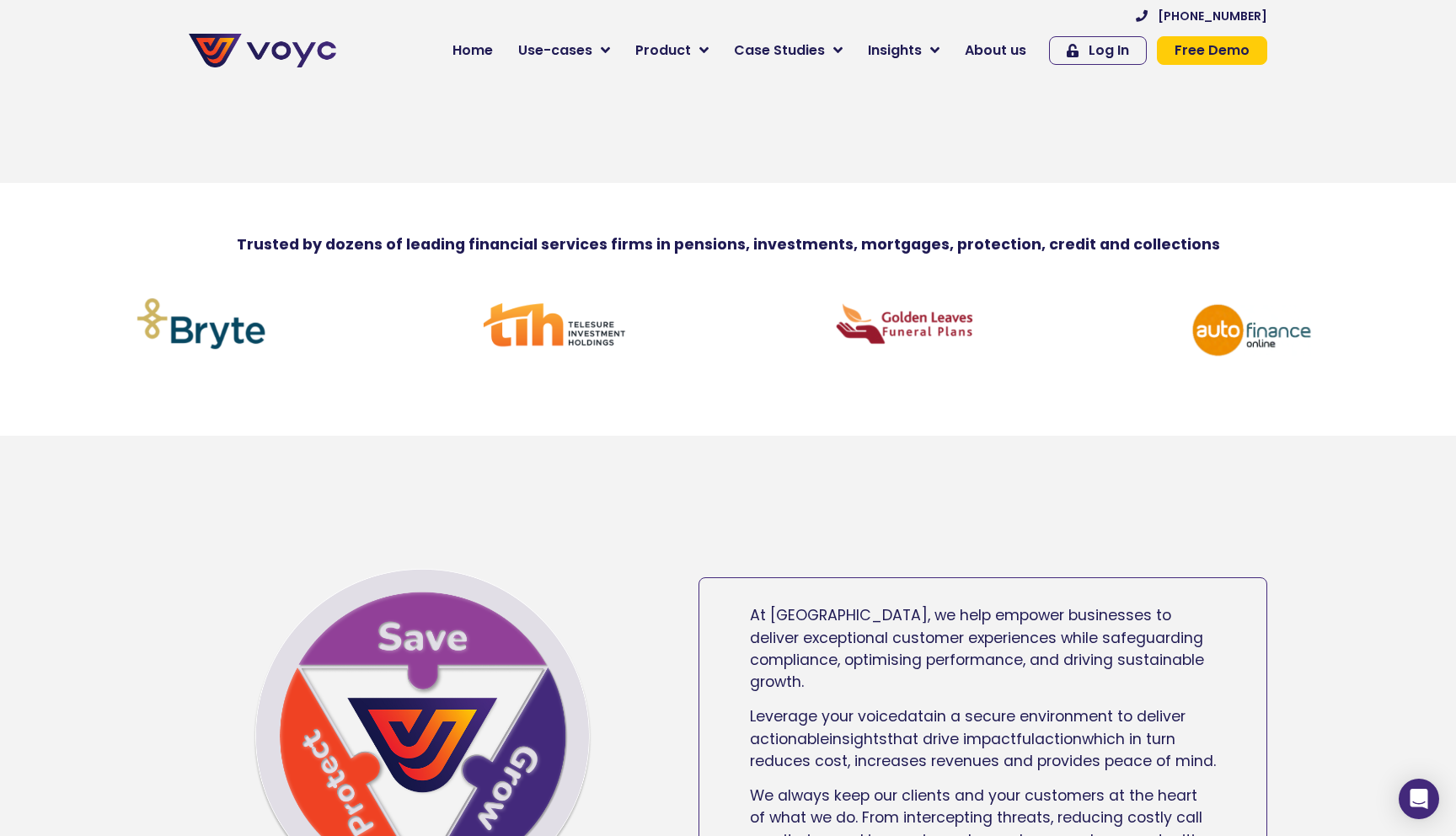
drag, startPoint x: 784, startPoint y: 346, endPoint x: 183, endPoint y: 338, distance: 601.1
drag, startPoint x: 664, startPoint y: 313, endPoint x: 0, endPoint y: 302, distance: 664.1
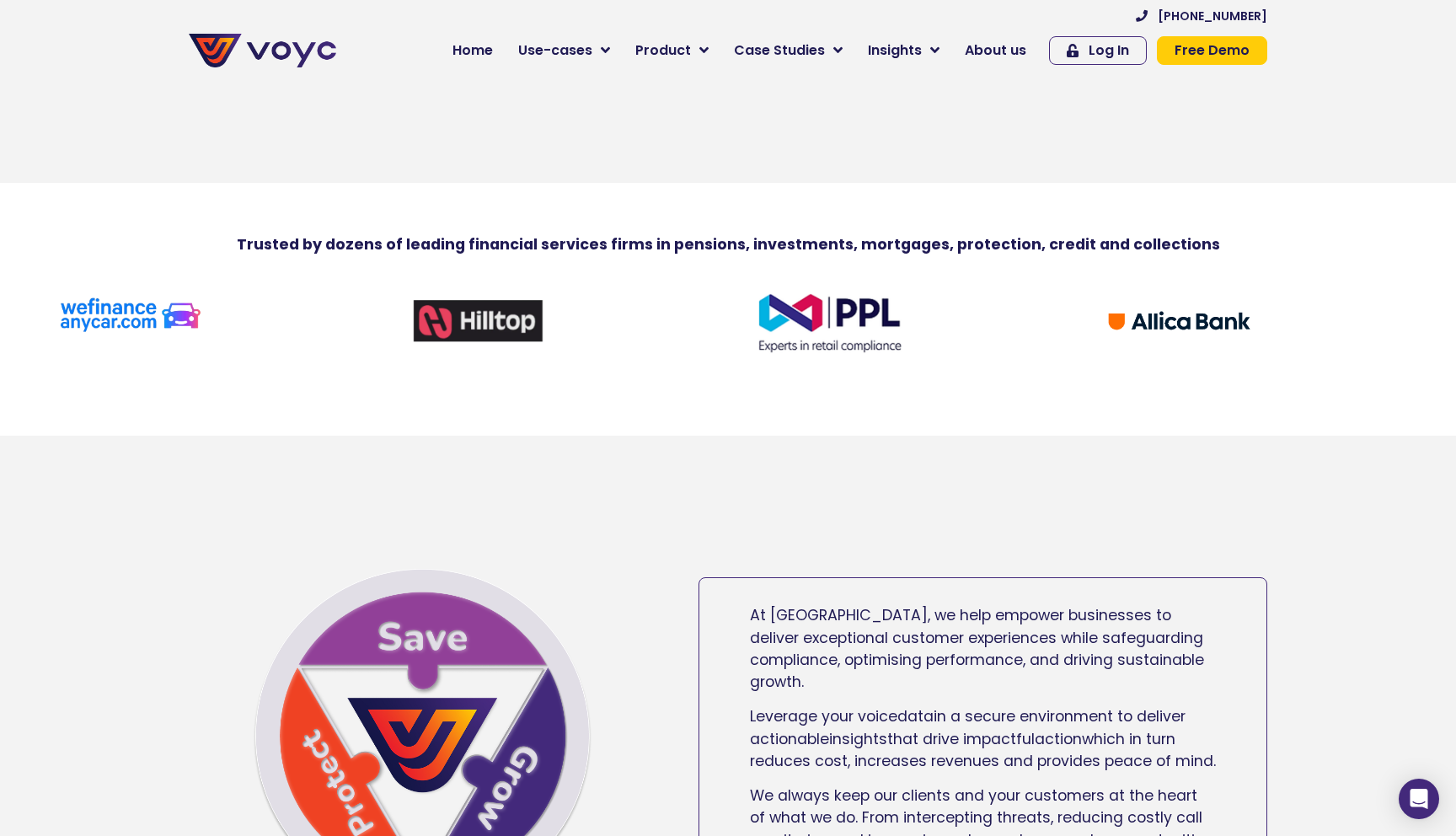
drag, startPoint x: 131, startPoint y: 307, endPoint x: 1455, endPoint y: 394, distance: 1326.9
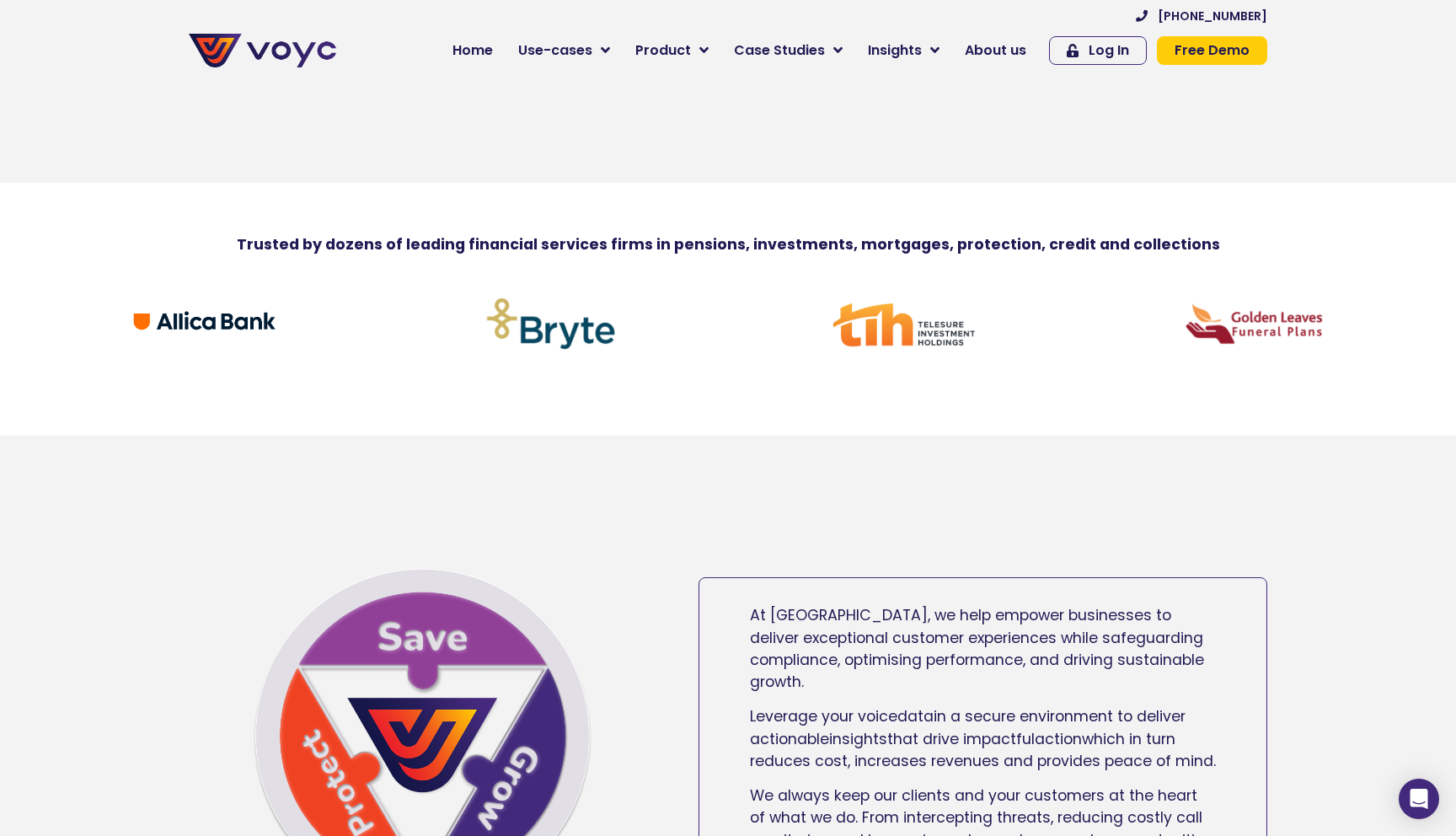
drag, startPoint x: 910, startPoint y: 331, endPoint x: 345, endPoint y: 310, distance: 565.4
drag, startPoint x: 771, startPoint y: 337, endPoint x: 281, endPoint y: 285, distance: 492.8
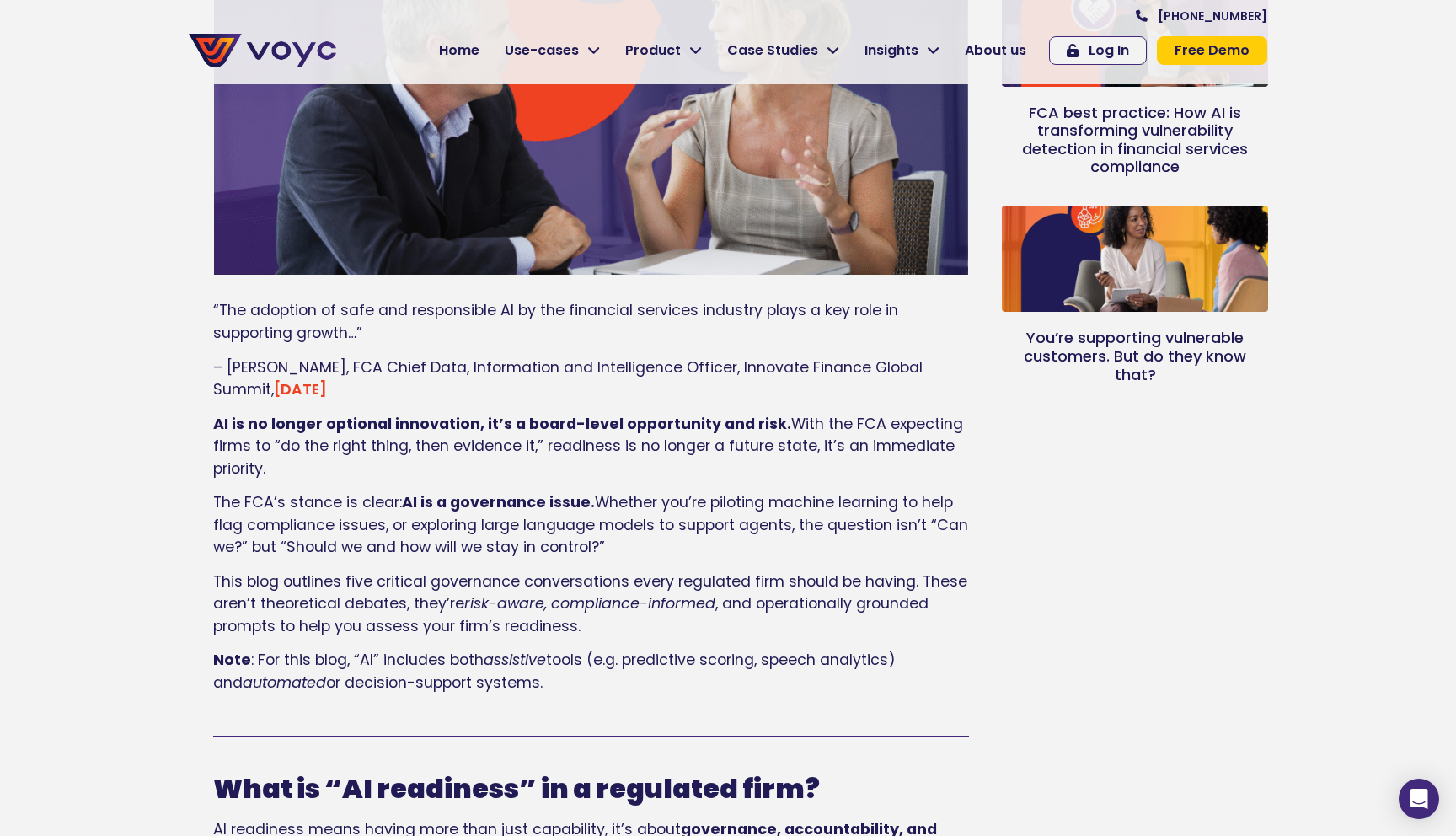
scroll to position [377, 0]
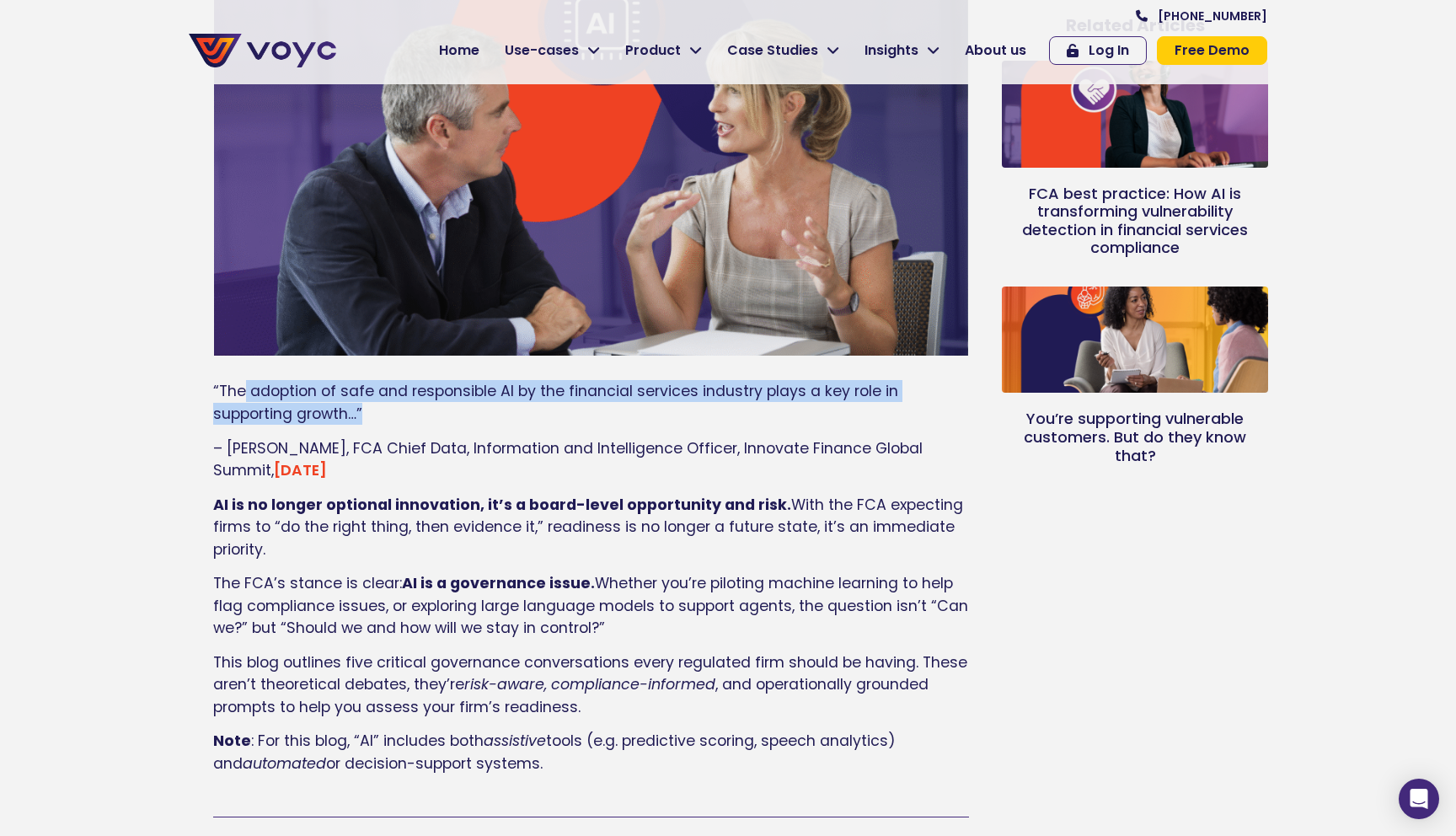
drag, startPoint x: 253, startPoint y: 387, endPoint x: 878, endPoint y: 407, distance: 625.3
click at [878, 407] on p "“The adoption of safe and responsible AI by the financial services industry pla…" at bounding box center [591, 402] width 756 height 45
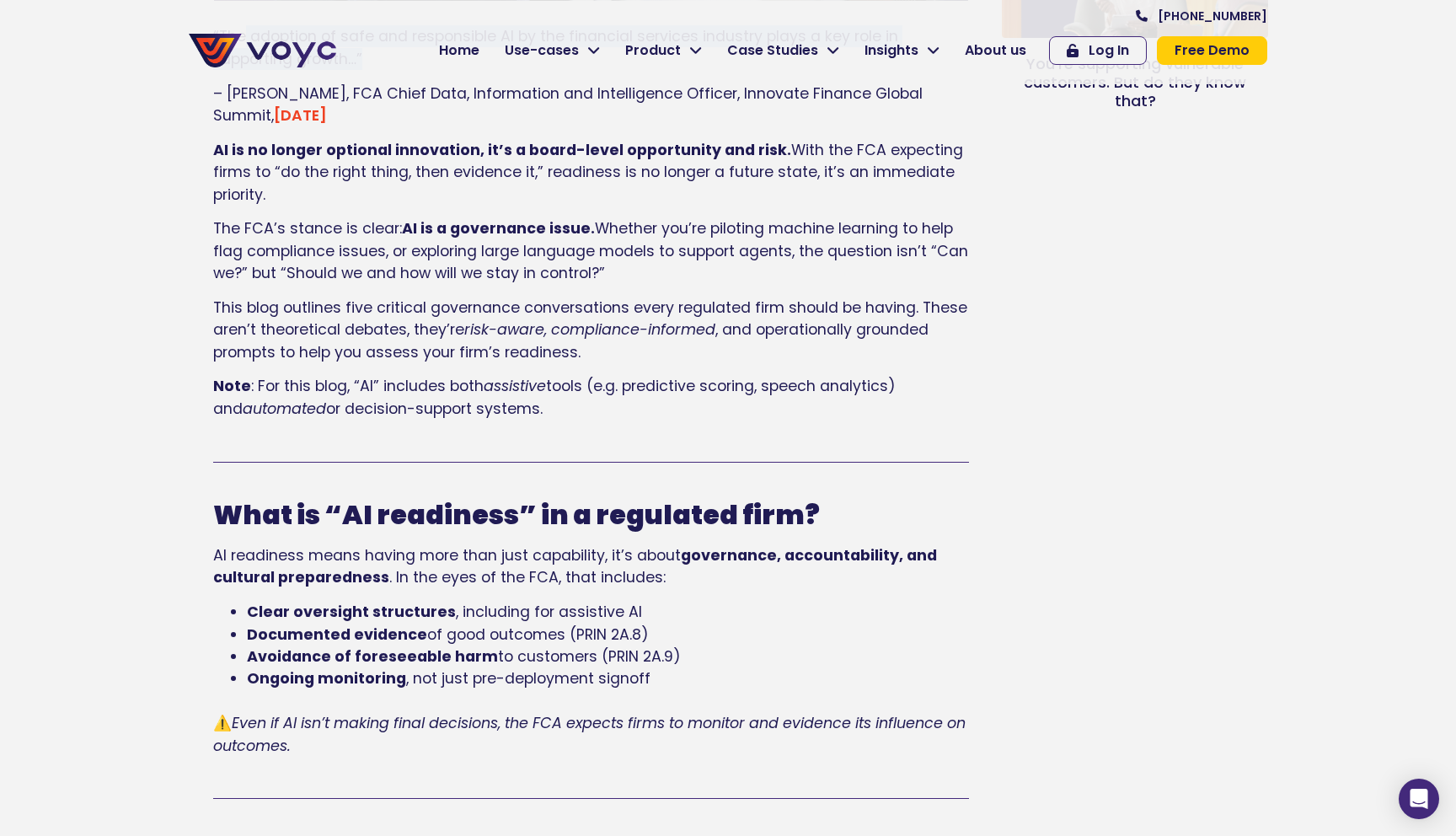
scroll to position [795, 0]
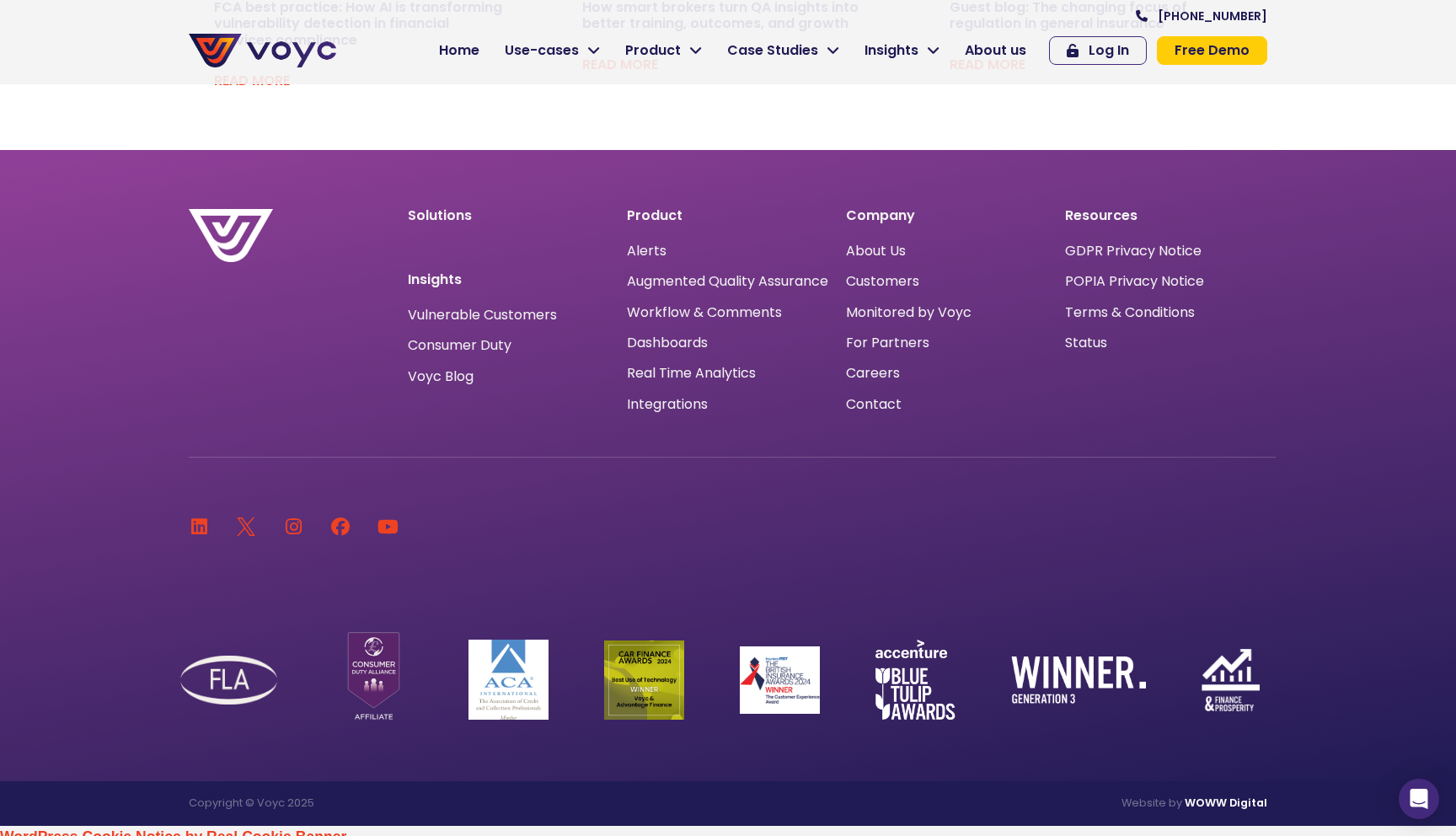
scroll to position [2263, 0]
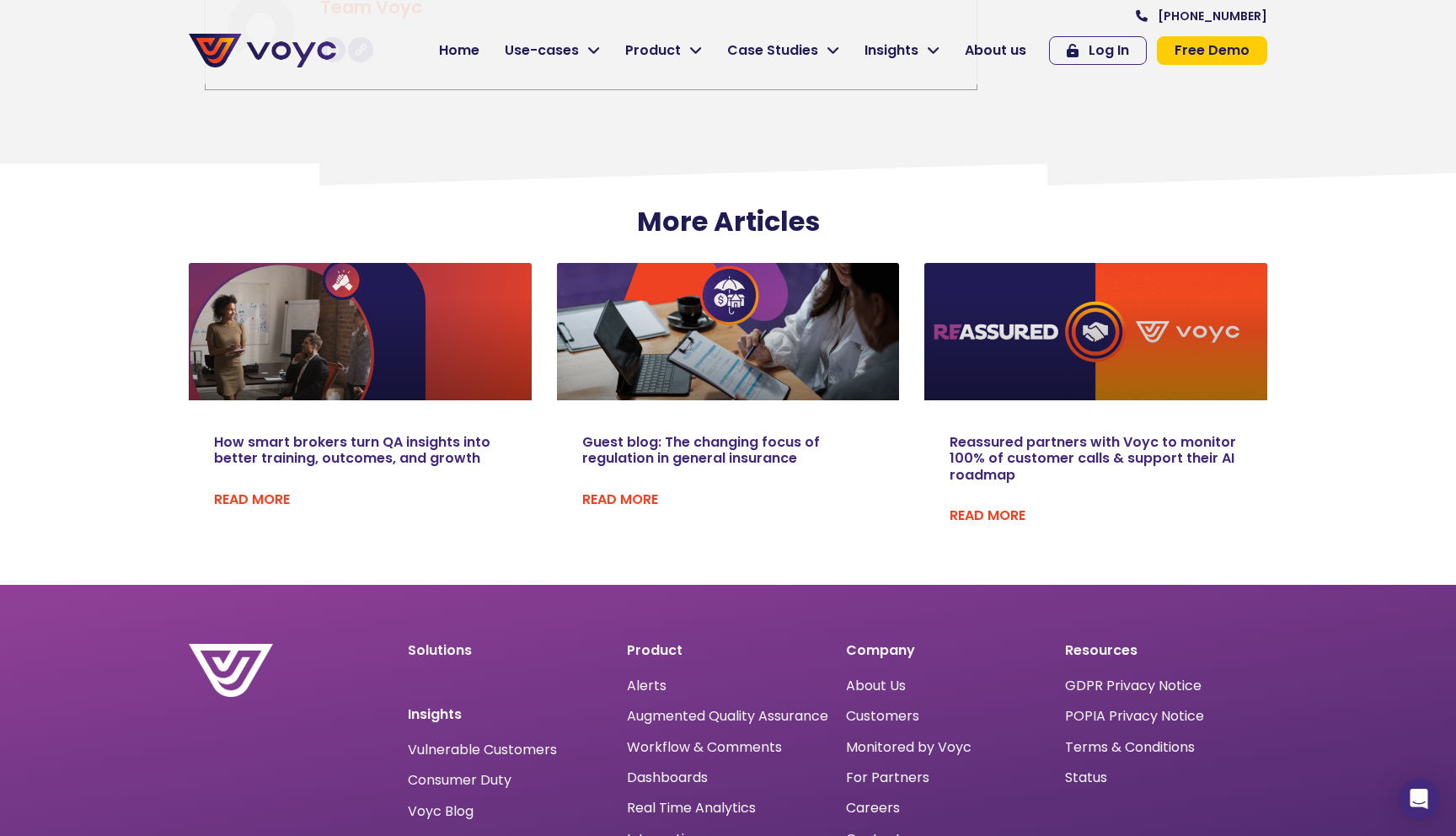
scroll to position [4742, 0]
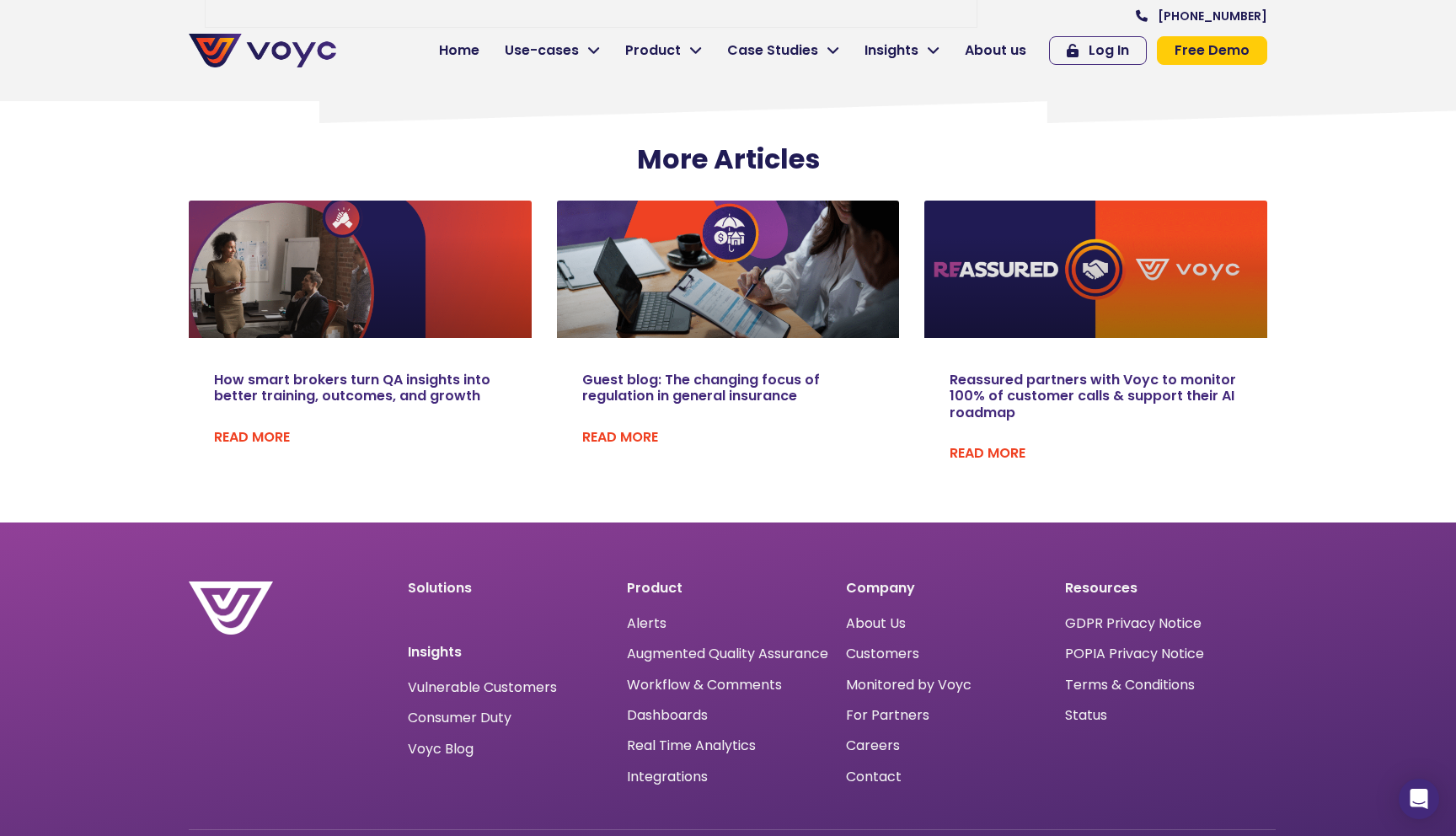
click at [282, 59] on img at bounding box center [262, 50] width 148 height 34
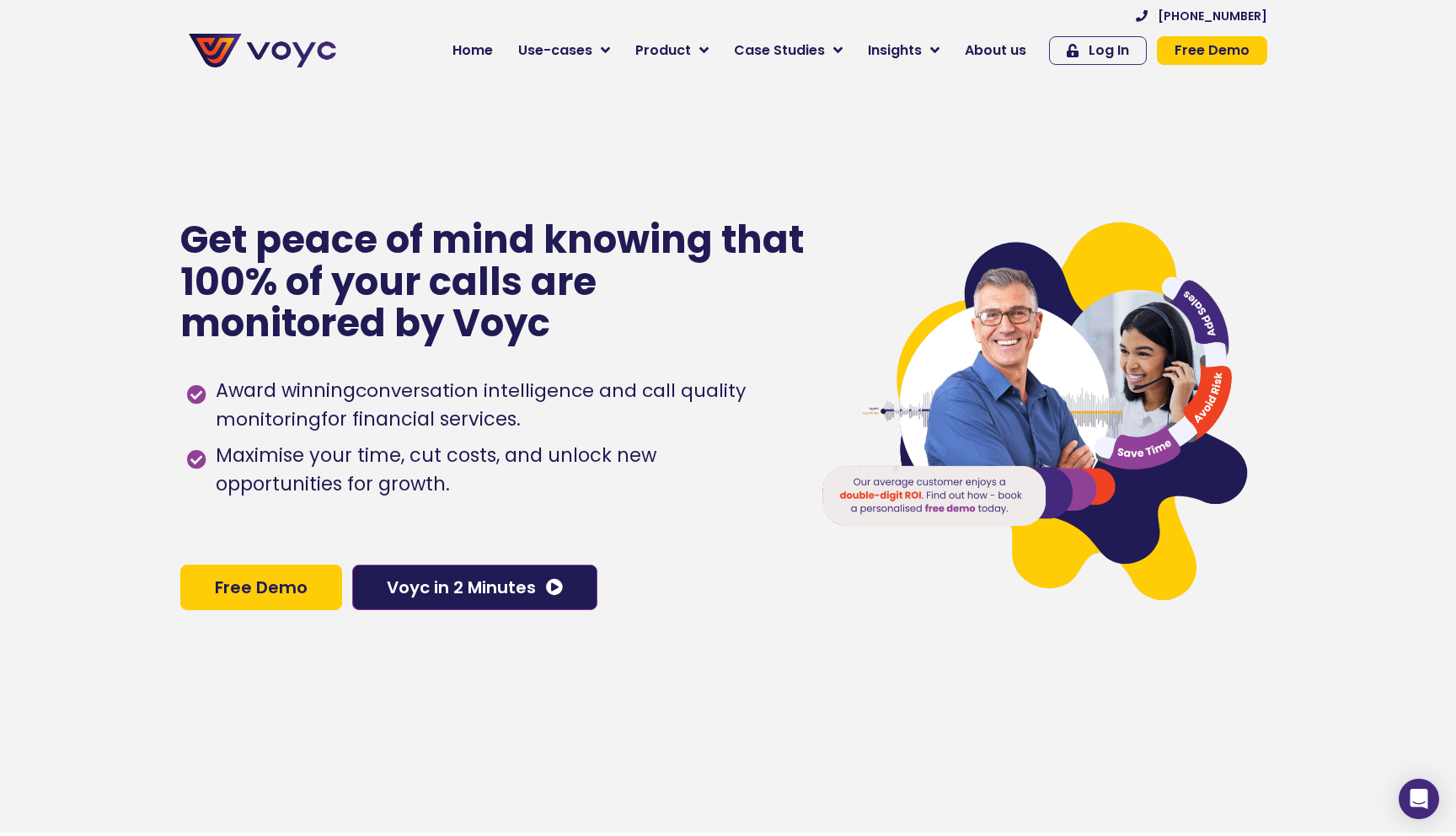
click at [1003, 42] on span "About us" at bounding box center [995, 50] width 61 height 20
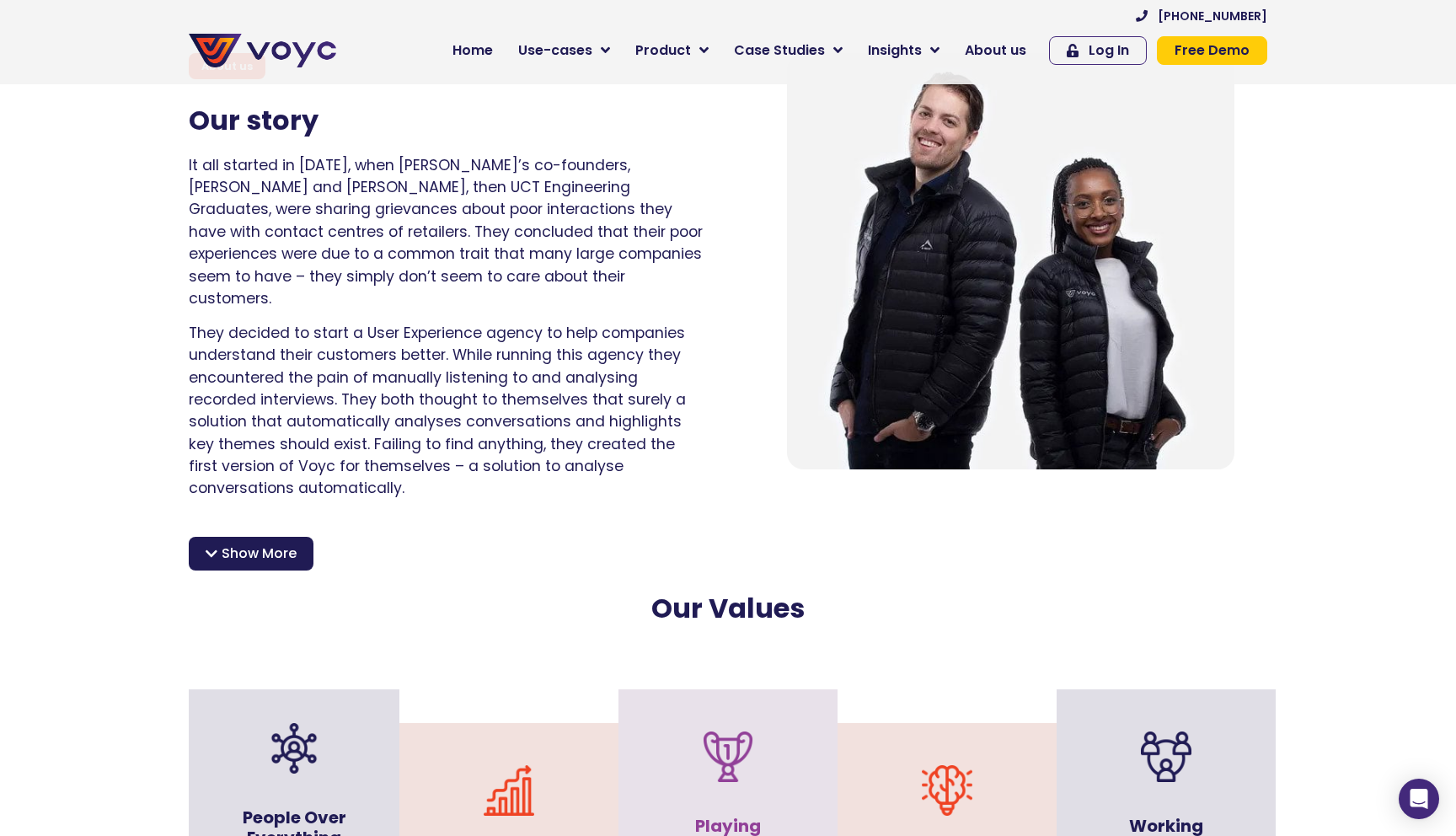
scroll to position [1114, 0]
